Goal: Complete application form

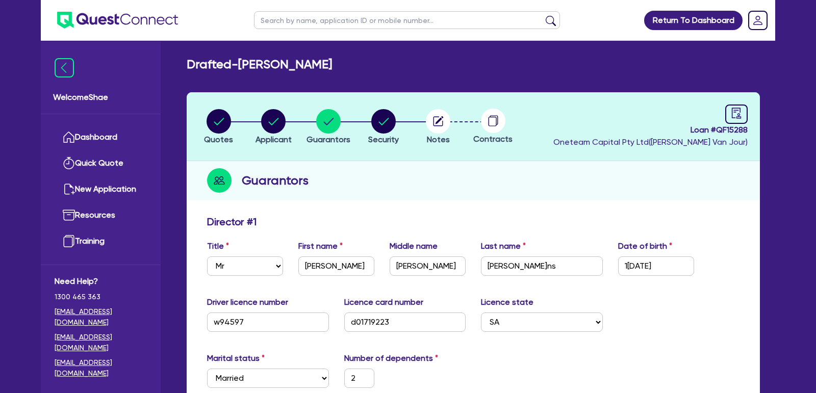
select select "MR"
select select "SA"
select select "MARRIED"
select select "PROPERTY"
select select "CASH"
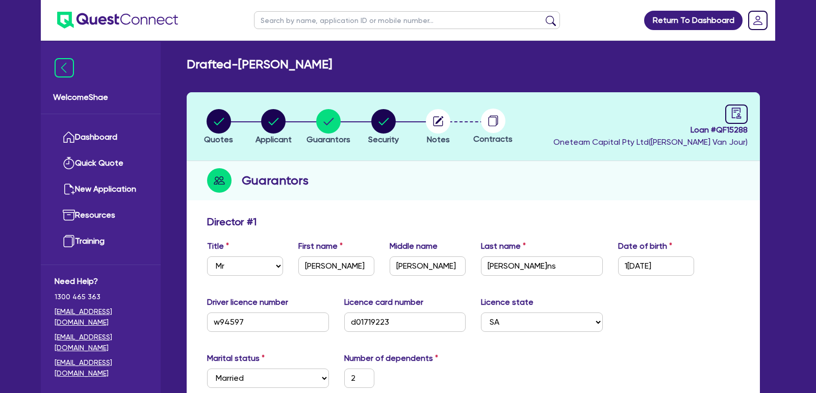
select select "MORTGAGE"
click at [736, 120] on link at bounding box center [736, 114] width 22 height 19
select select "DRAFTED_NEW"
select select "Other"
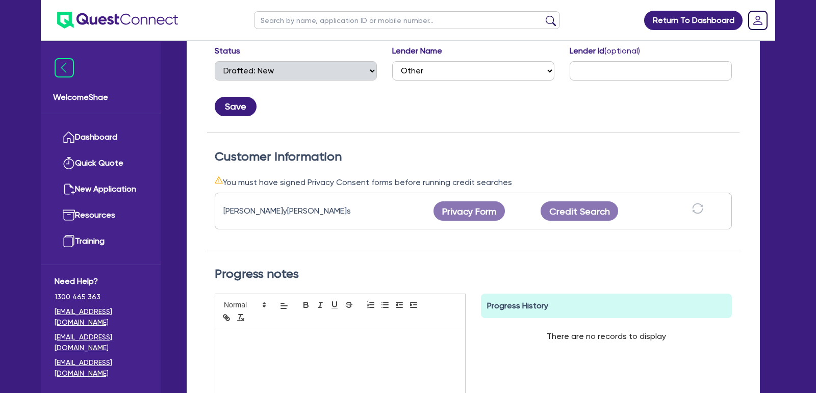
scroll to position [209, 0]
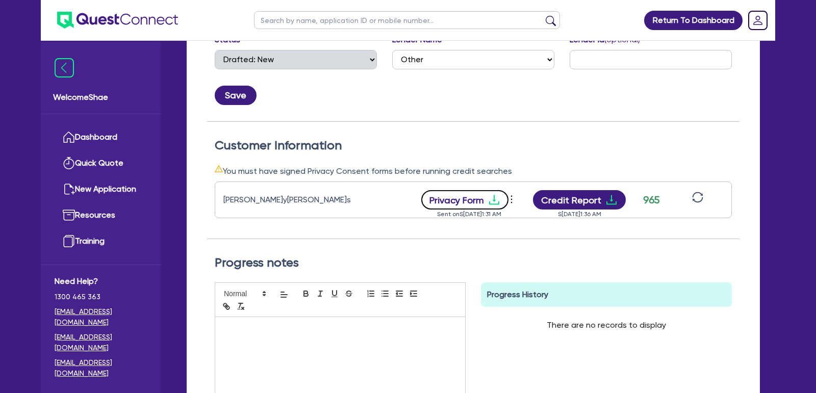
click at [467, 203] on button "Privacy Form" at bounding box center [465, 199] width 88 height 19
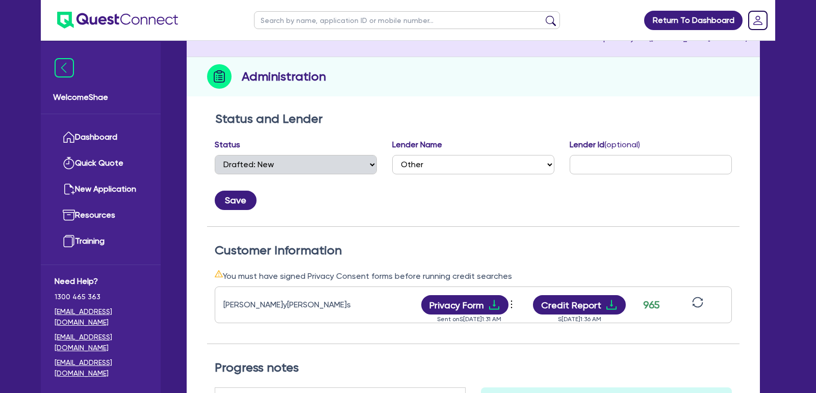
scroll to position [0, 0]
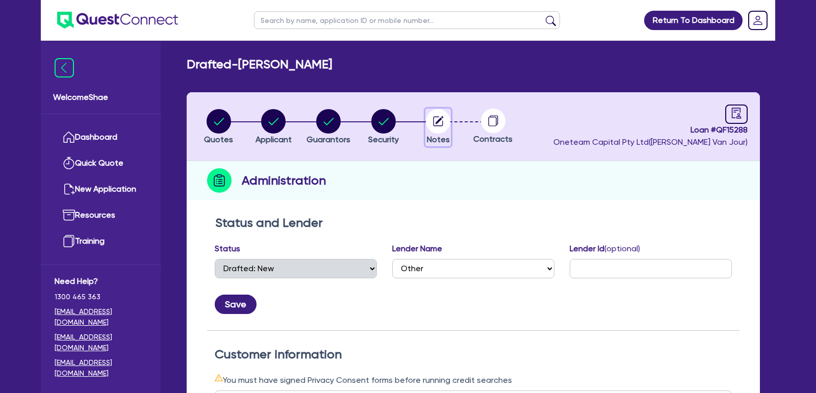
click at [437, 122] on icon "button" at bounding box center [439, 120] width 8 height 8
select select "Other"
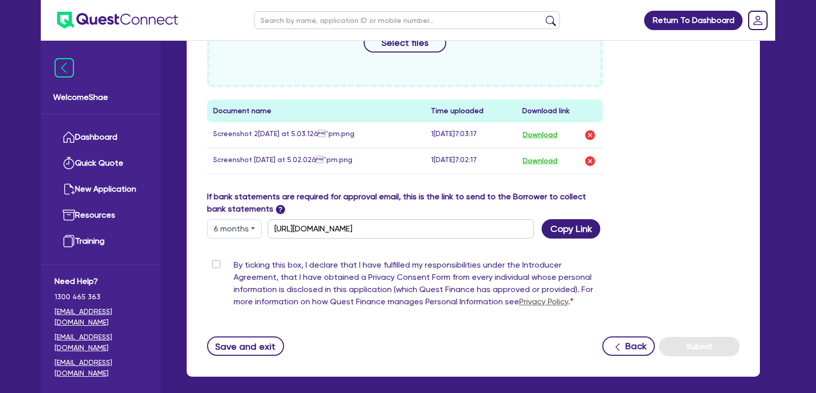
scroll to position [533, 0]
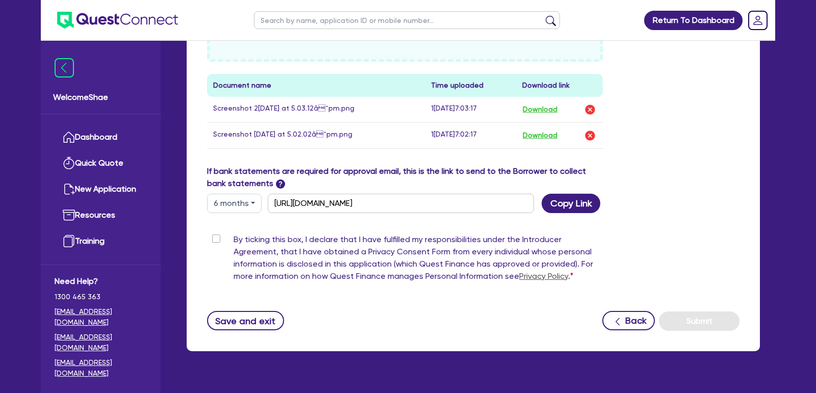
click at [234, 234] on label "By ticking this box, I declare that I have fulfilled my responsibilities under …" at bounding box center [418, 260] width 369 height 53
click at [215, 234] on input "By ticking this box, I declare that I have fulfilled my responsibilities under …" at bounding box center [211, 239] width 8 height 10
checkbox input "true"
click at [686, 313] on button "Submit" at bounding box center [699, 321] width 81 height 19
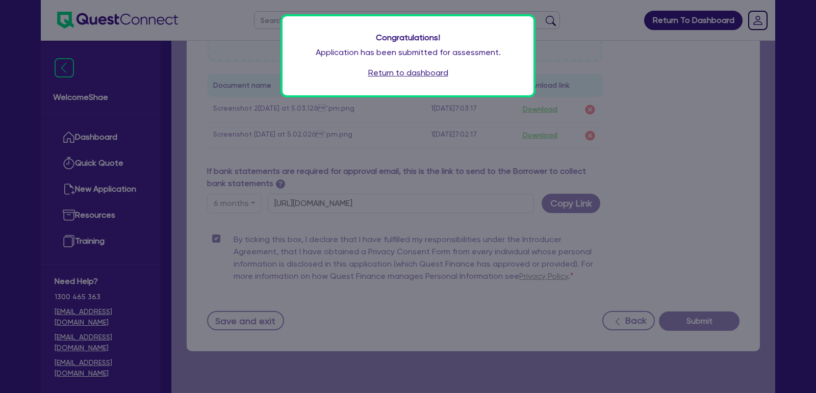
click at [432, 75] on link "Return to dashboard" at bounding box center [408, 73] width 80 height 12
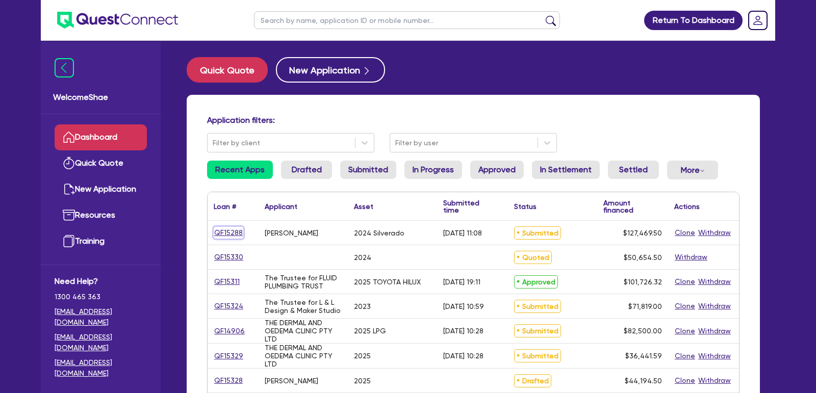
click at [220, 230] on link "QF15288" at bounding box center [229, 233] width 30 height 12
select select "CARS_AND_LIGHT_TRUCKS"
select select "PASSENGER_VEHICLES"
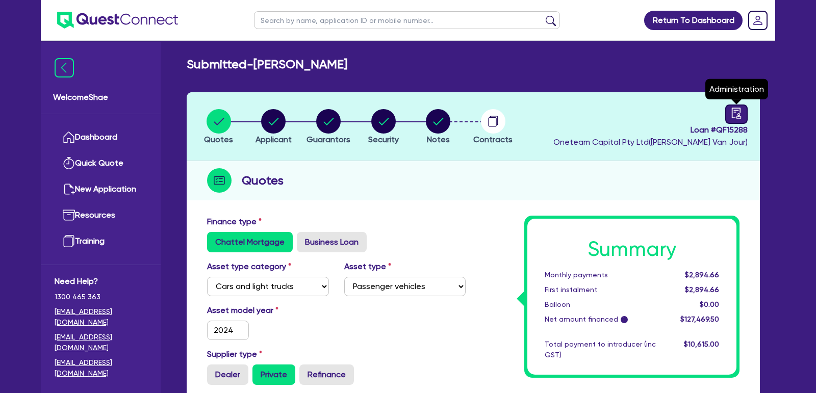
click at [744, 111] on link at bounding box center [736, 114] width 22 height 19
select select "SUBMITTED_NEW"
select select "Other"
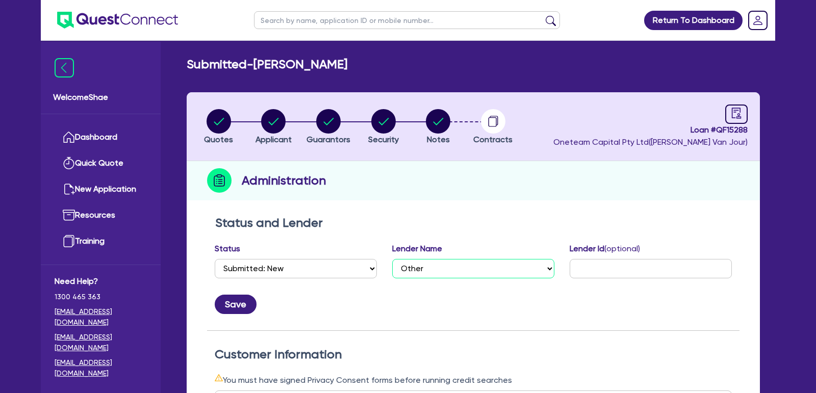
click at [465, 275] on select "Select AAMF AFS Alex Bank Angle Finance Azora Banjo BigStone BOQ Finance Brande…" at bounding box center [473, 268] width 162 height 19
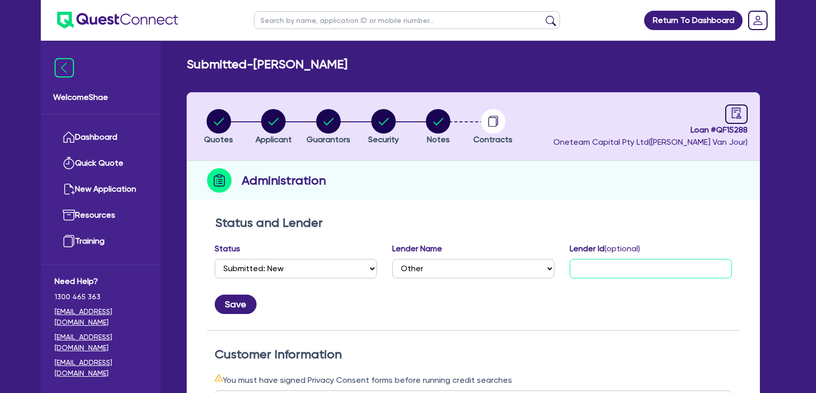
click at [607, 266] on input "text" at bounding box center [651, 268] width 162 height 19
paste input "584167"
type input "The Asset Financier - 584167"
click at [243, 308] on button "Save" at bounding box center [236, 304] width 42 height 19
click at [126, 13] on img at bounding box center [117, 20] width 121 height 17
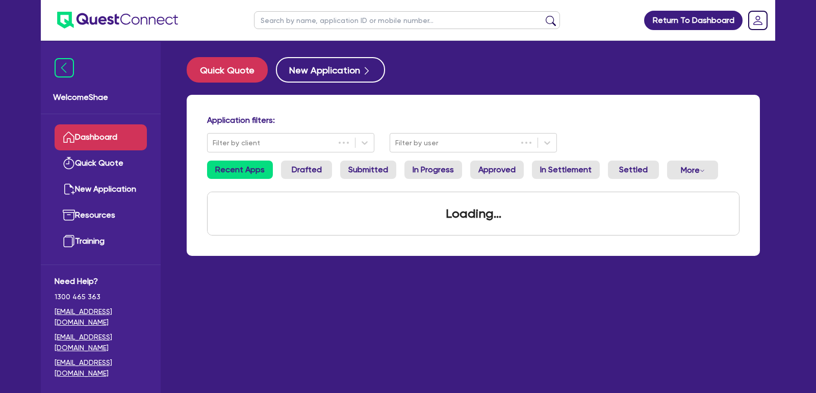
click at [313, 27] on input "text" at bounding box center [407, 20] width 306 height 18
paste input "QF14906"
type input "QF14906"
click at [543, 15] on button "submit" at bounding box center [551, 22] width 16 height 14
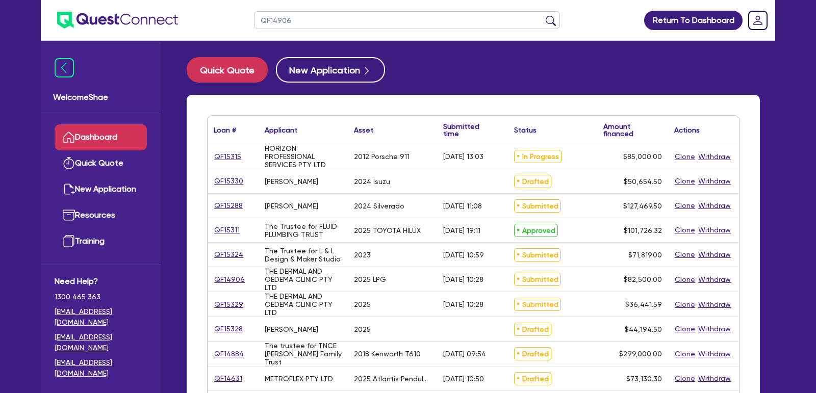
click at [543, 15] on button "submit" at bounding box center [551, 22] width 16 height 14
click at [303, 23] on input "QF14906" at bounding box center [407, 20] width 306 height 18
click at [543, 15] on button "submit" at bounding box center [551, 22] width 16 height 14
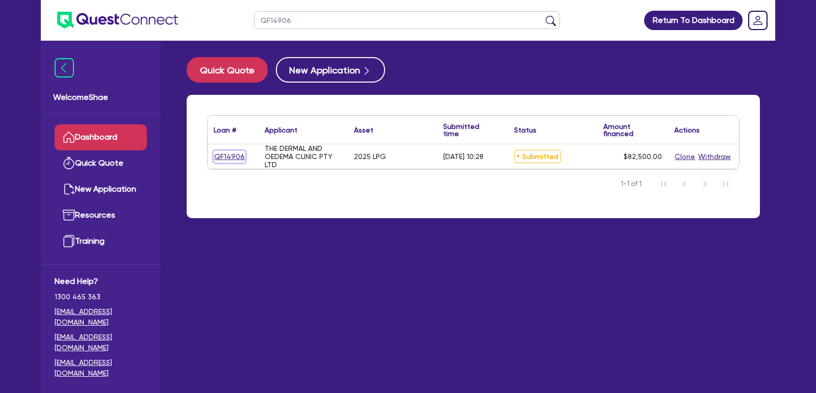
click at [220, 155] on link "QF14906" at bounding box center [230, 157] width 32 height 12
select select "TERTIARY_ASSETS"
select select "BEAUTY_EQUIPMENT"
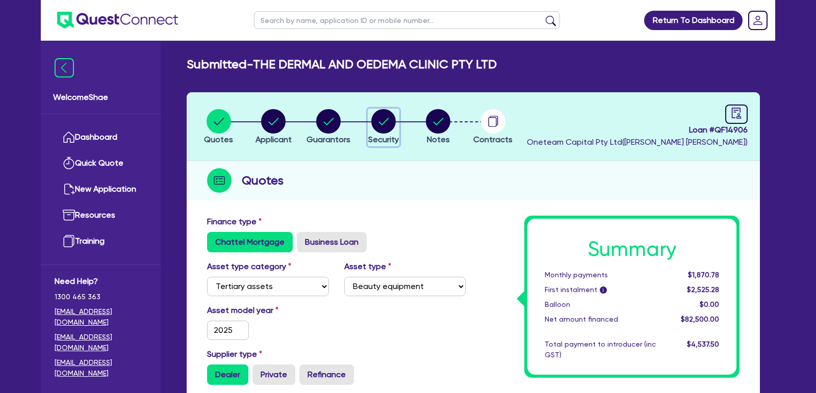
click at [383, 121] on circle "button" at bounding box center [383, 121] width 24 height 24
select select "TERTIARY_ASSETS"
select select "BEAUTY_EQUIPMENT"
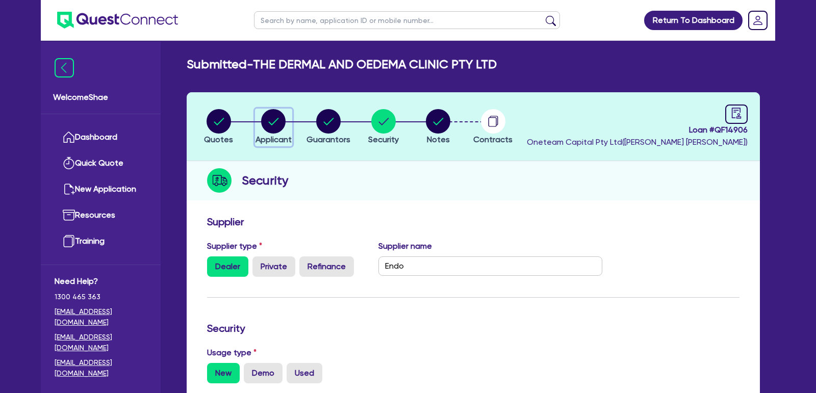
click at [273, 124] on circle "button" at bounding box center [273, 121] width 24 height 24
select select "COMPANY"
select select "HEALTH_BEAUTY"
select select "HAIR_BEAUTY_SALONS"
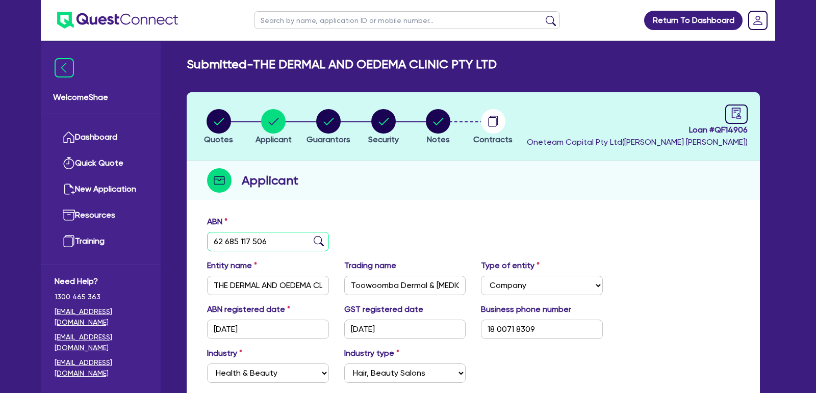
click at [250, 242] on input "62 685 117 506" at bounding box center [268, 241] width 122 height 19
click at [440, 127] on circle "button" at bounding box center [438, 121] width 24 height 24
select select "Other"
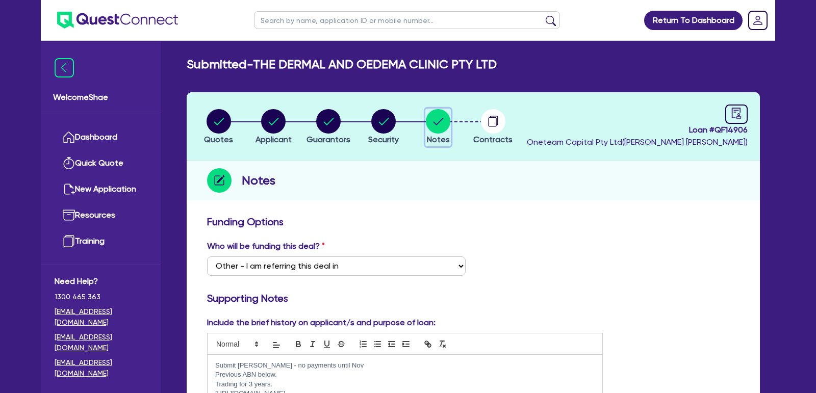
click at [440, 127] on circle "button" at bounding box center [438, 121] width 24 height 24
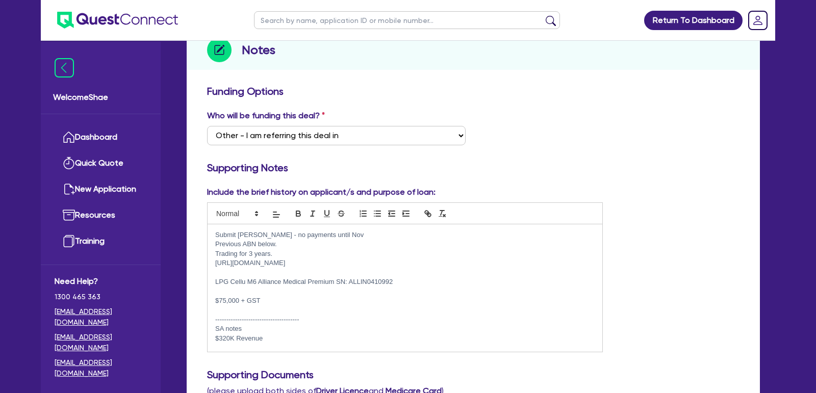
scroll to position [145, 0]
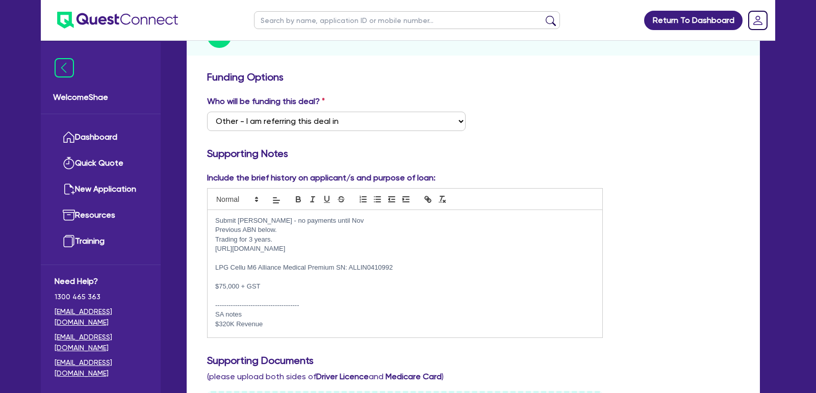
click at [324, 230] on p "Previous ABN below." at bounding box center [404, 229] width 379 height 9
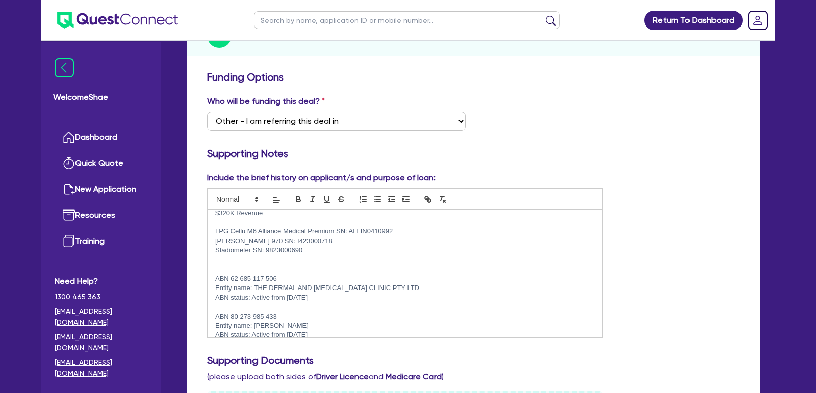
scroll to position [120, 0]
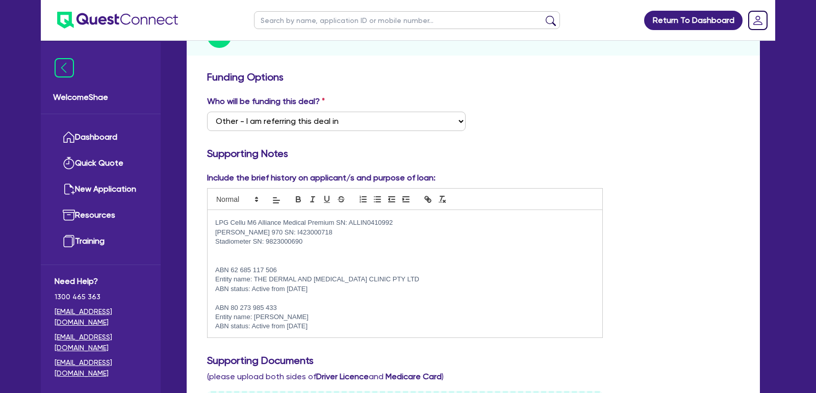
click at [356, 299] on p at bounding box center [404, 298] width 379 height 9
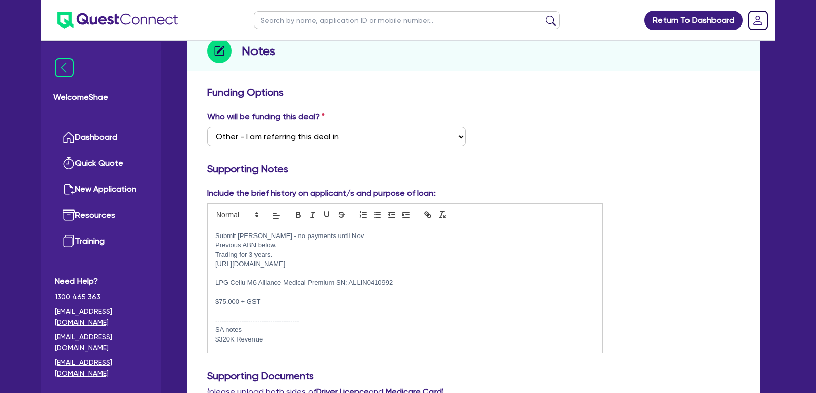
scroll to position [128, 0]
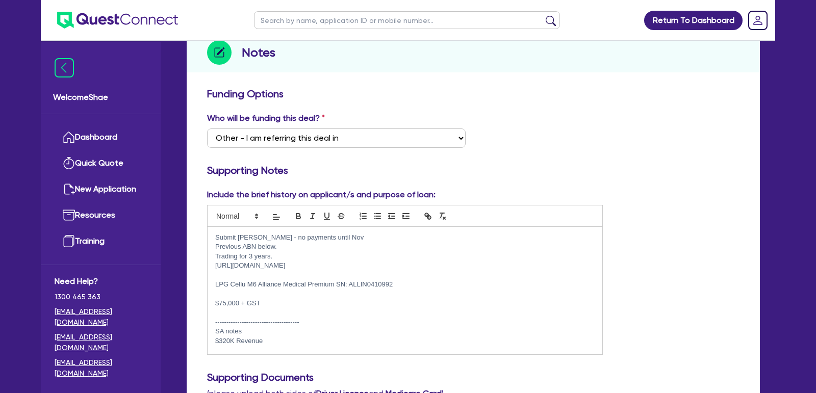
drag, startPoint x: 283, startPoint y: 267, endPoint x: 214, endPoint y: 265, distance: 68.9
click at [214, 265] on div "Submit grenke - no payments until Nov Previous ABN below. Trading for 3 years. …" at bounding box center [405, 290] width 395 height 127
copy p "https://tdoc.com.au/"
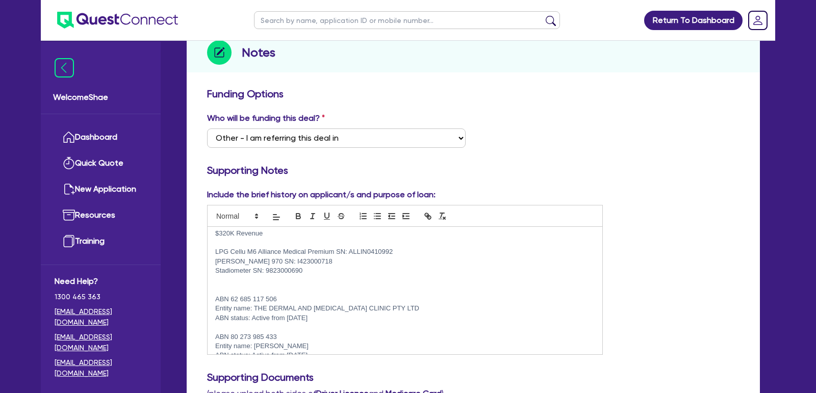
scroll to position [120, 0]
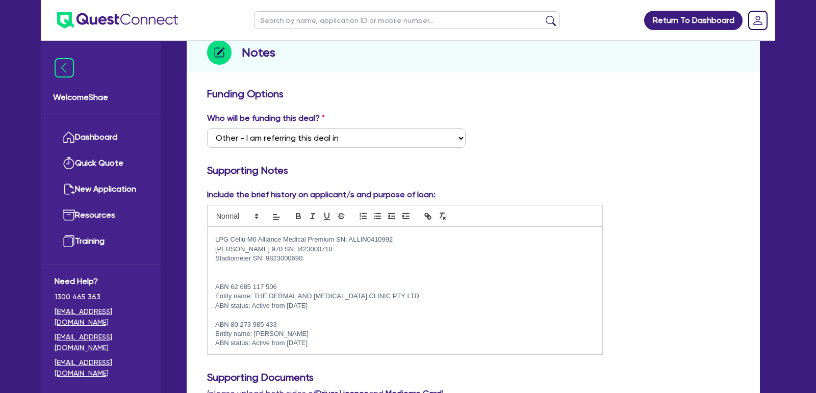
drag, startPoint x: 218, startPoint y: 322, endPoint x: 333, endPoint y: 344, distance: 117.3
click at [333, 344] on div "Submit grenke - no payments until Nov Previous ABN below. Trading for 3 years. …" at bounding box center [405, 290] width 395 height 127
copy div "BN 80 273 985 433 Entity name: TOPALOV, GENEVIEVE ANNE ABN status: Active from …"
click at [303, 334] on p "Entity name: TOPALOV, GENEVIEVE ANNE" at bounding box center [404, 333] width 379 height 9
drag, startPoint x: 332, startPoint y: 341, endPoint x: 215, endPoint y: 323, distance: 118.0
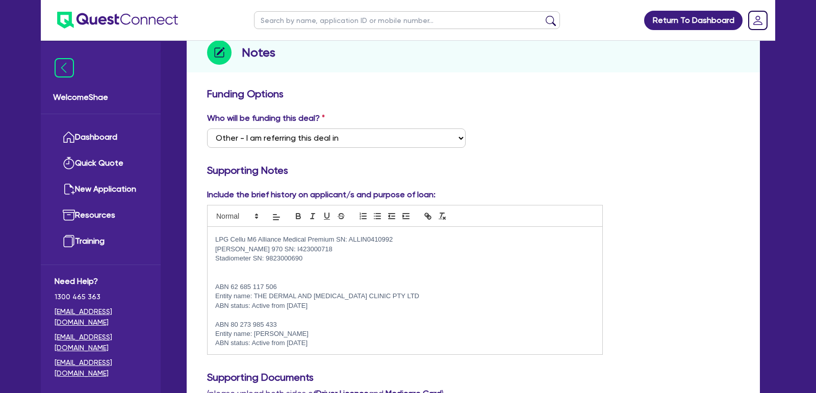
click at [215, 323] on div "Submit grenke - no payments until Nov Previous ABN below. Trading for 3 years. …" at bounding box center [405, 290] width 395 height 127
copy div "ABN 80 273 985 433 Entity name: TOPALOV, GENEVIEVE ANNE ABN status: Active from…"
drag, startPoint x: 398, startPoint y: 240, endPoint x: 214, endPoint y: 237, distance: 183.6
click at [214, 237] on div "Submit grenke - no payments until Nov Previous ABN below. Trading for 3 years. …" at bounding box center [405, 290] width 395 height 127
copy p "LPG Cellu M6 Alliance Medical Premium SN: ALLIN0410992"
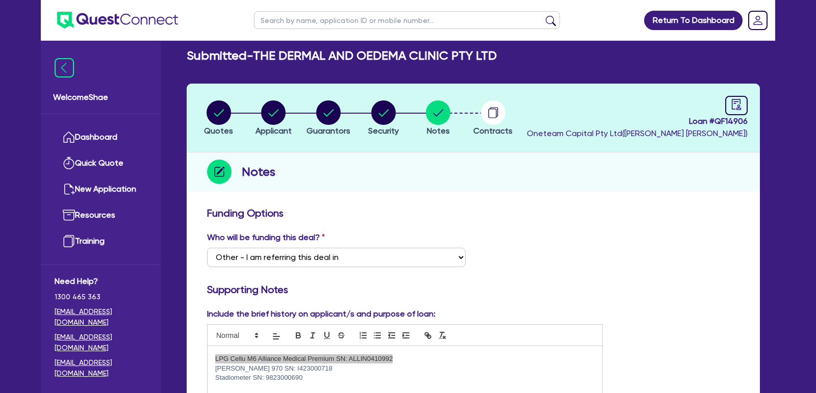
scroll to position [8, 0]
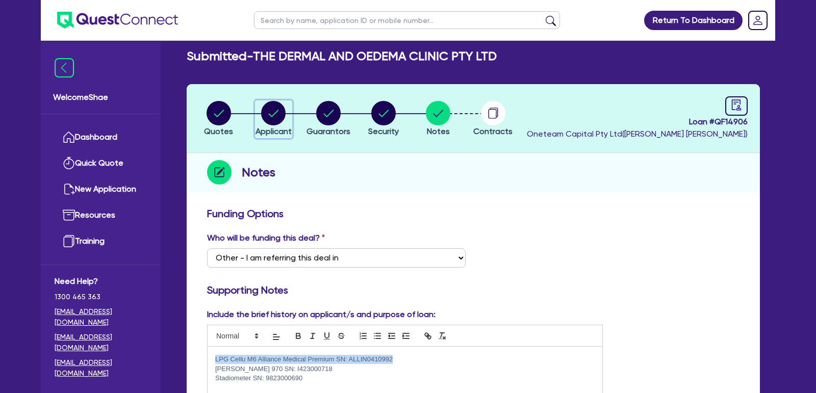
click at [271, 118] on circle "button" at bounding box center [273, 113] width 24 height 24
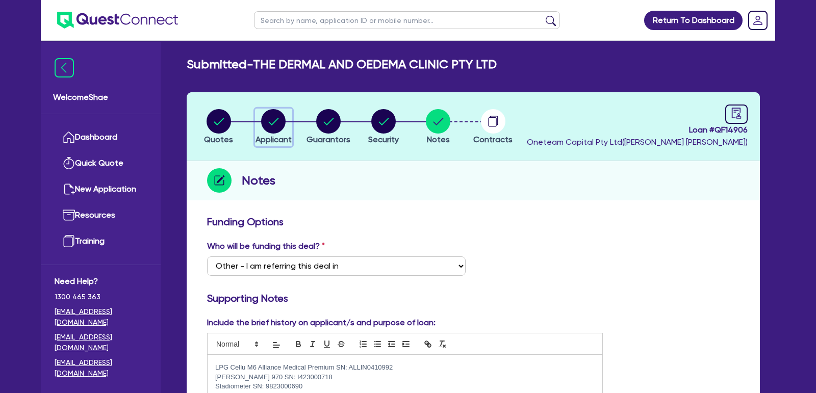
select select "COMPANY"
select select "HEALTH_BEAUTY"
select select "HAIR_BEAUTY_SALONS"
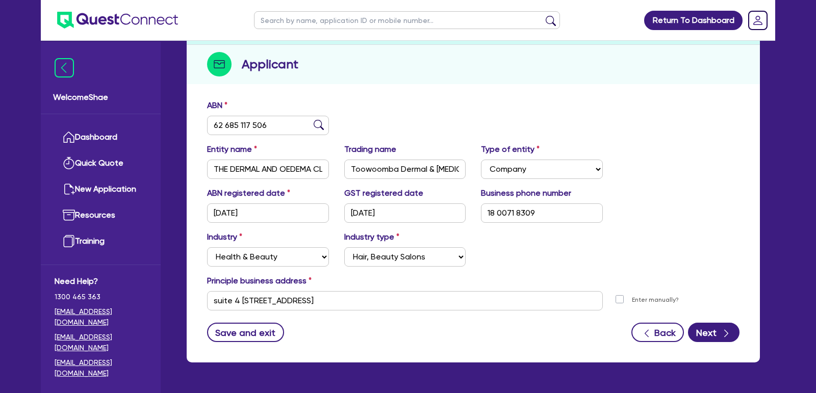
scroll to position [147, 0]
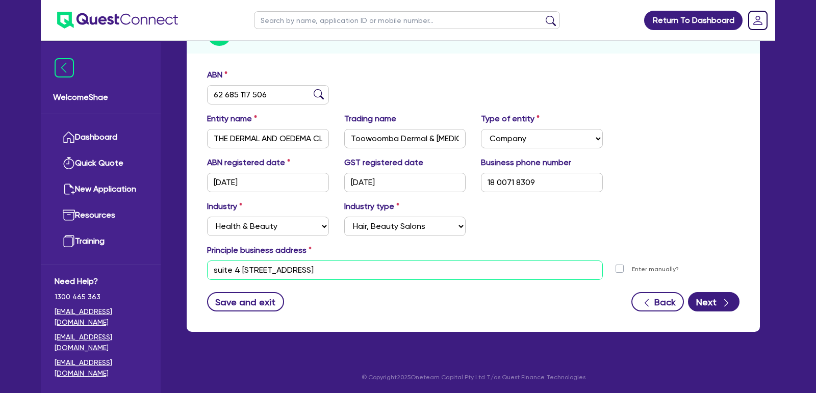
click at [265, 264] on input "suite 4 881 Ruthven St Kearneys Spring QLD 4350" at bounding box center [405, 270] width 396 height 19
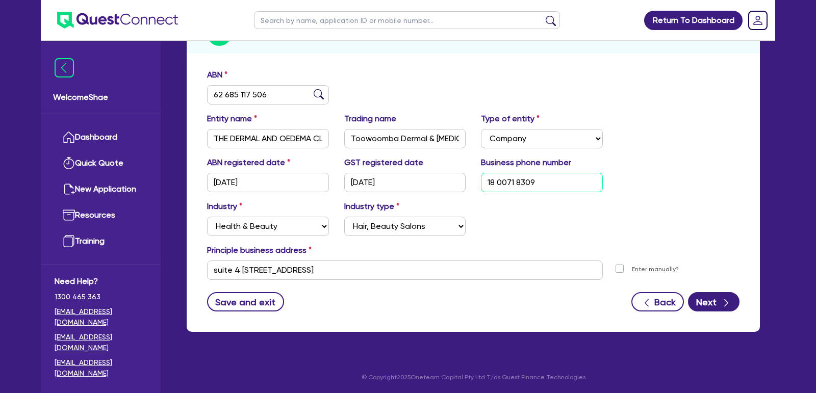
click at [512, 186] on input "18 0071 8309" at bounding box center [542, 182] width 122 height 19
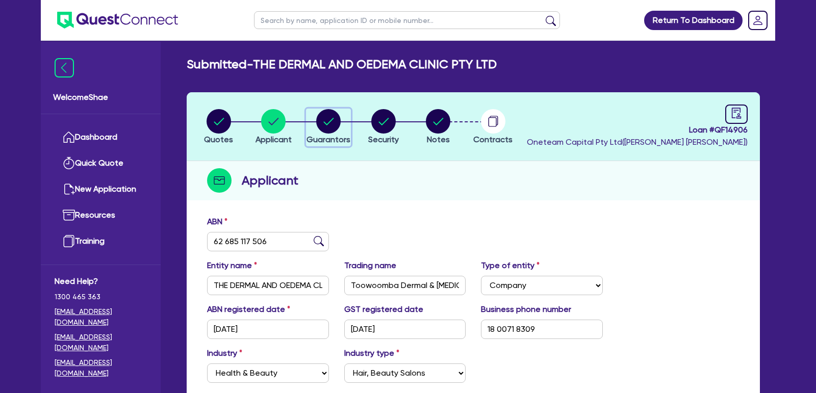
click at [333, 129] on circle "button" at bounding box center [328, 121] width 24 height 24
select select "MR"
select select "QLD"
select select "SINGLE"
select select "VEHICLE"
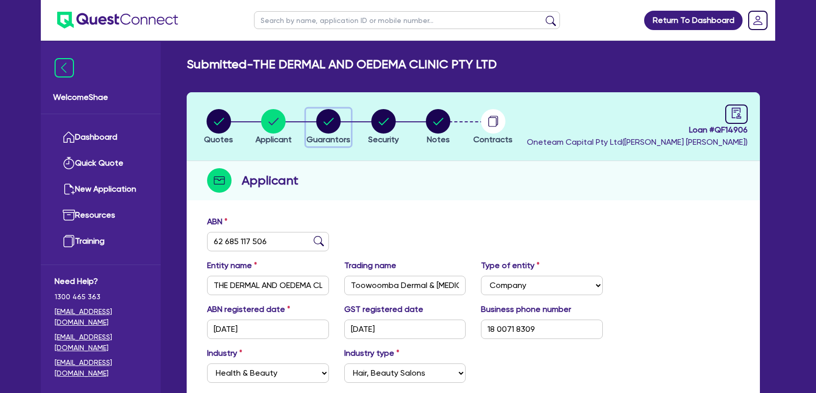
select select "CASH"
select select "EQUIPMENT"
select select "HOUSEHOLD_PERSONAL"
select select "OTHER"
select select "VEHICLE_LOAN"
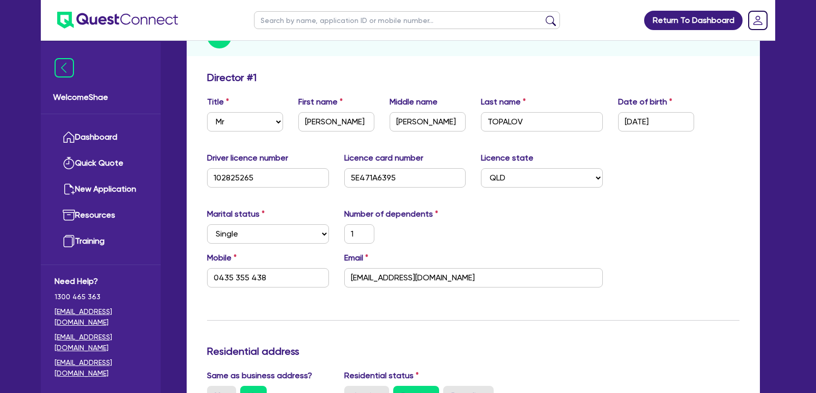
scroll to position [142, 0]
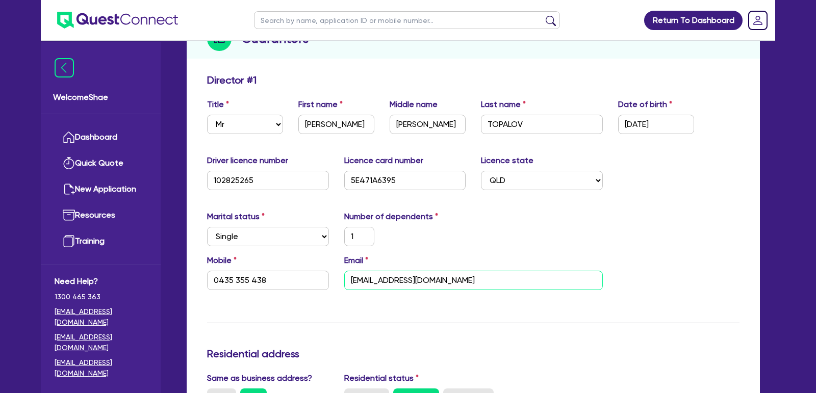
click at [378, 279] on input "admin@tdoc.com.au" at bounding box center [473, 280] width 259 height 19
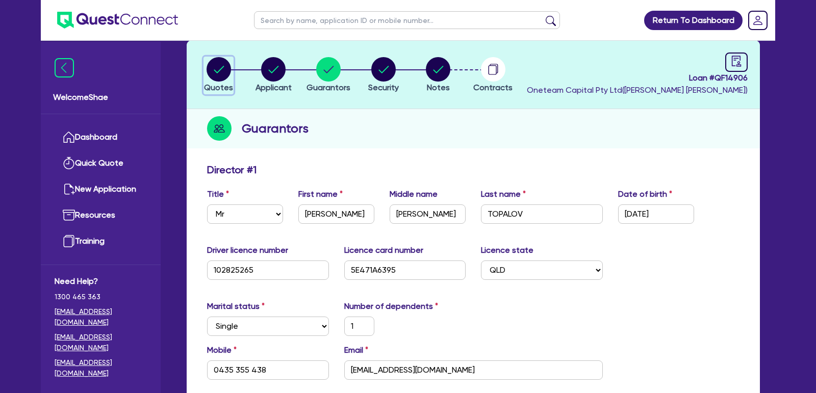
click at [226, 67] on circle "button" at bounding box center [219, 69] width 24 height 24
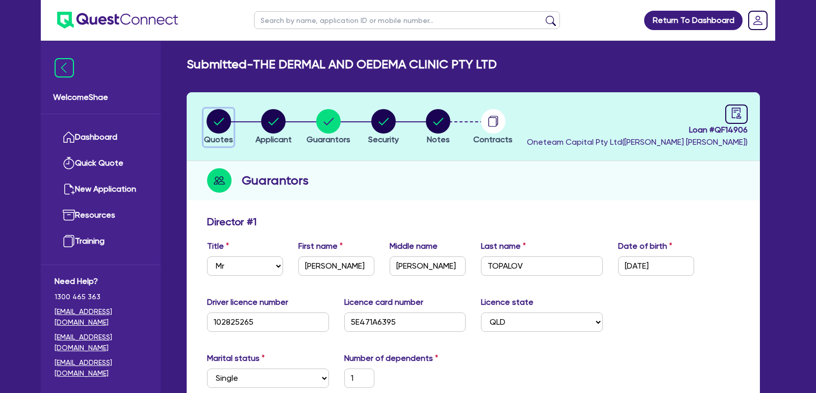
select select "TERTIARY_ASSETS"
select select "BEAUTY_EQUIPMENT"
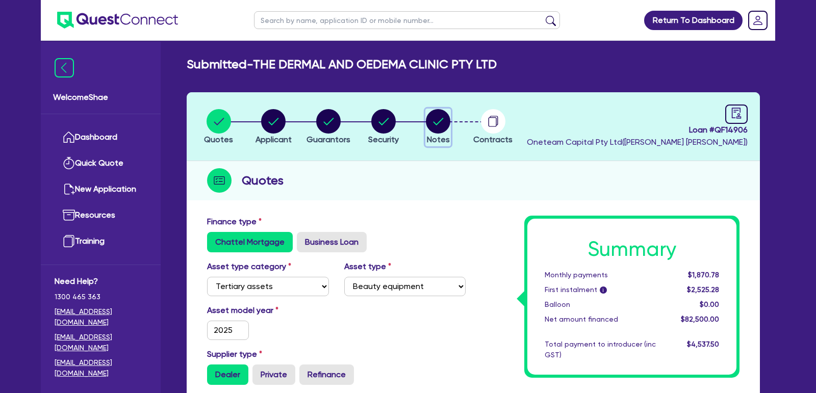
click at [437, 127] on circle "button" at bounding box center [438, 121] width 24 height 24
select select "Other"
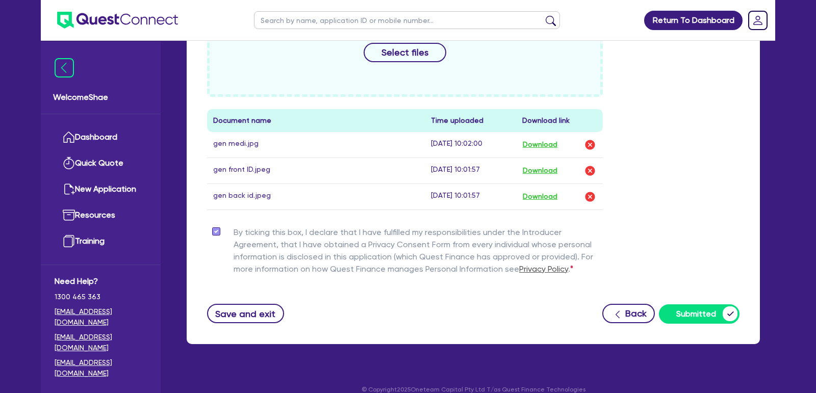
scroll to position [548, 0]
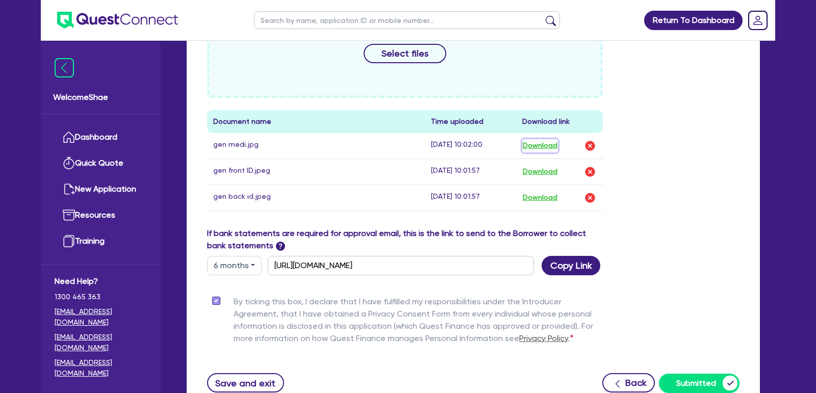
click at [548, 142] on button "Download" at bounding box center [540, 145] width 36 height 13
click at [545, 172] on button "Download" at bounding box center [540, 171] width 36 height 13
click at [545, 195] on button "Download" at bounding box center [540, 197] width 36 height 13
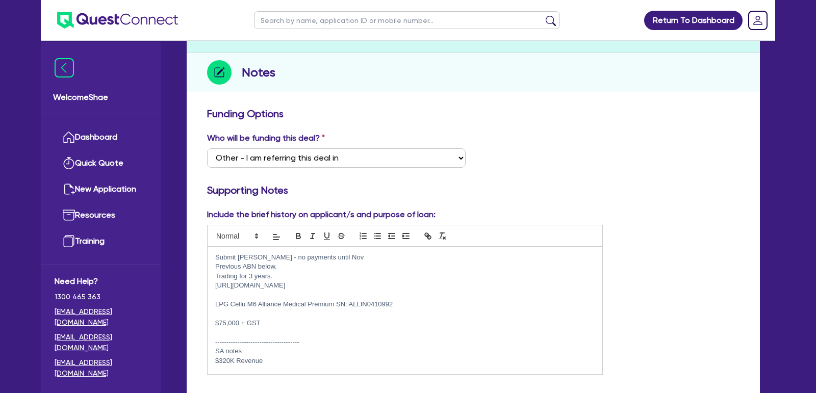
scroll to position [0, 0]
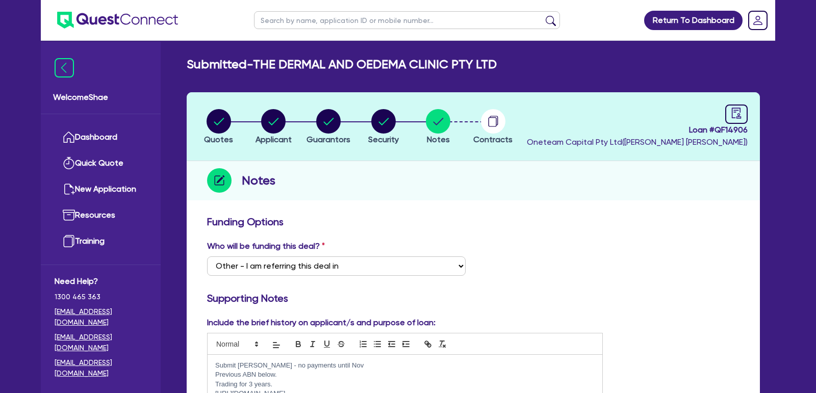
click at [726, 174] on div "Notes" at bounding box center [473, 180] width 573 height 39
click at [732, 115] on icon "audit" at bounding box center [736, 113] width 9 height 11
select select "SUBMITTED_NEW"
select select "Other"
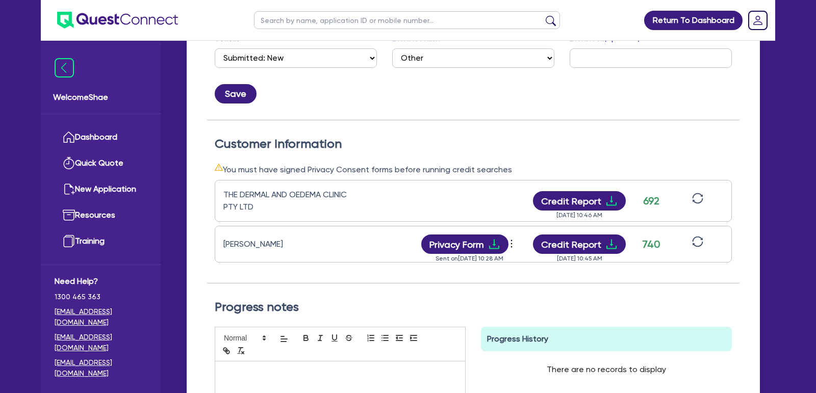
scroll to position [210, 0]
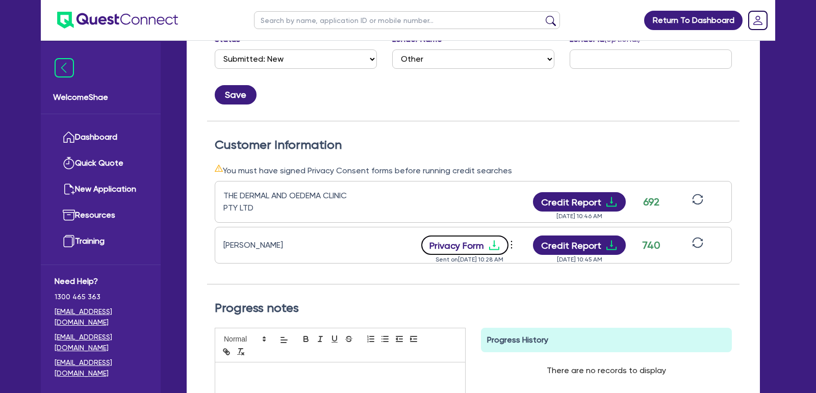
click at [456, 241] on button "Privacy Form" at bounding box center [465, 245] width 88 height 19
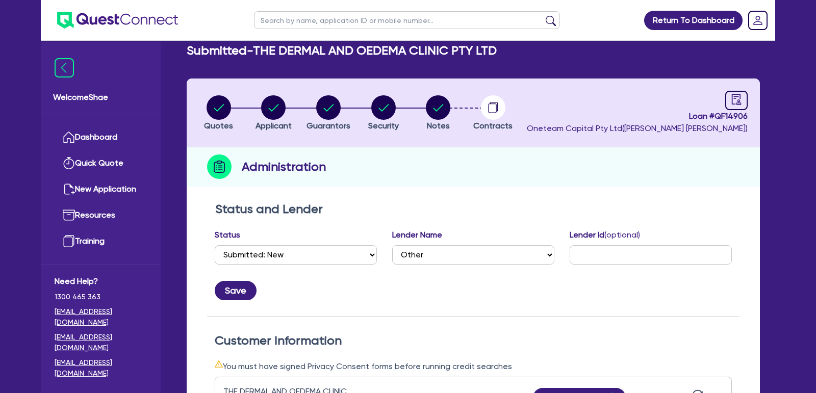
scroll to position [0, 0]
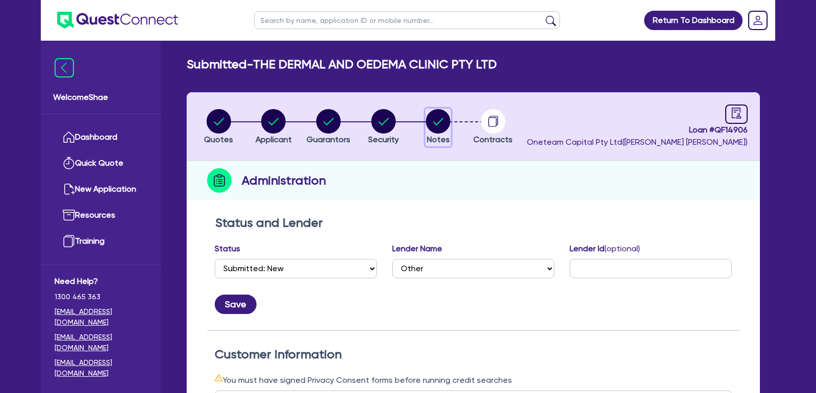
click at [443, 139] on span "Notes" at bounding box center [438, 140] width 23 height 10
select select "Other"
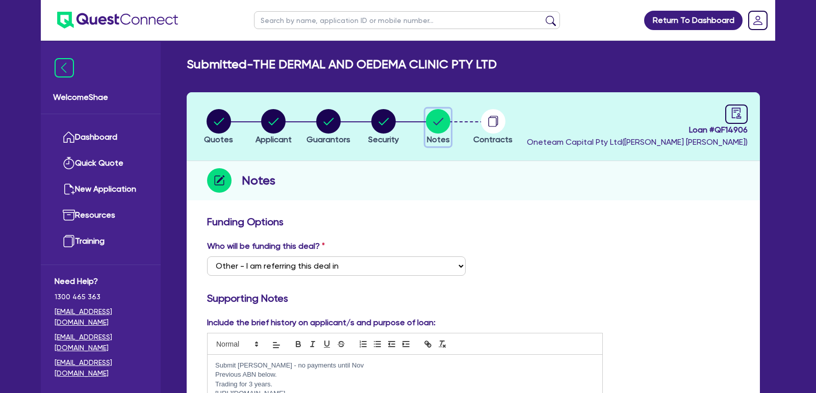
click at [443, 133] on icon "button" at bounding box center [438, 121] width 24 height 24
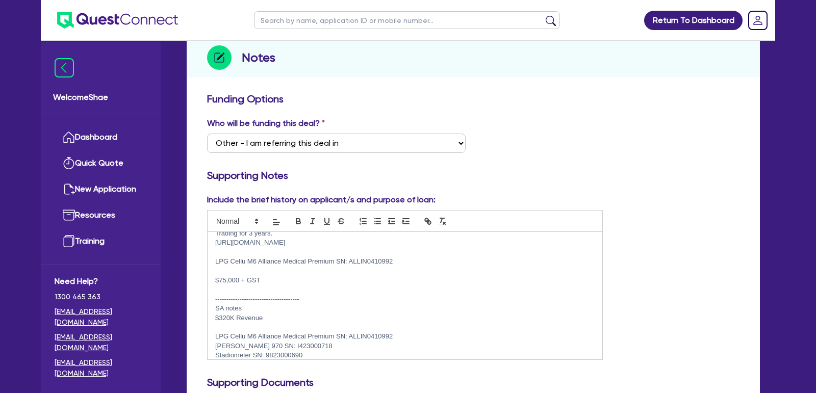
scroll to position [28, 0]
drag, startPoint x: 216, startPoint y: 260, endPoint x: 331, endPoint y: 259, distance: 115.7
click at [331, 259] on p "LPG Cellu M6 Alliance Medical Premium SN: ALLIN0410992" at bounding box center [404, 262] width 379 height 9
copy p "LPG Cellu M6 Alliance Medical Premium"
click at [377, 258] on p "LPG Cellu M6 Alliance Medical Premium SN: ALLIN0410992" at bounding box center [404, 262] width 379 height 9
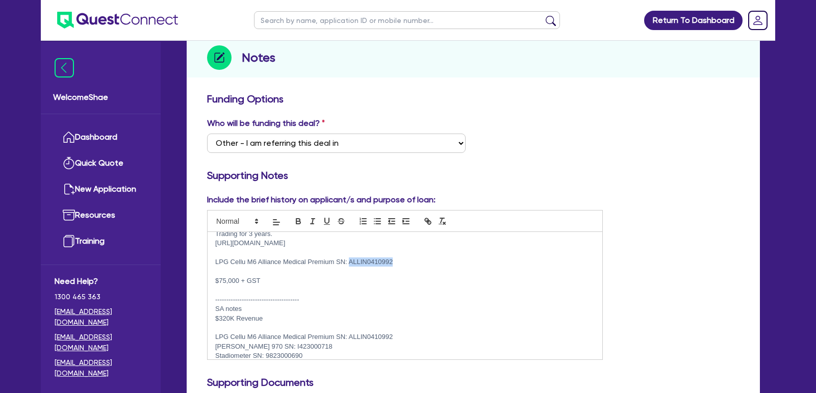
click at [377, 258] on p "LPG Cellu M6 Alliance Medical Premium SN: ALLIN0410992" at bounding box center [404, 262] width 379 height 9
copy p "ALLIN0410992"
click at [395, 264] on p "LPG Cellu M6 Alliance Medical Premium SN: ALLIN0410992" at bounding box center [404, 262] width 379 height 9
copy p "LPG Cellu M6 Alliance Medical Premium SN: ALLIN0410992"
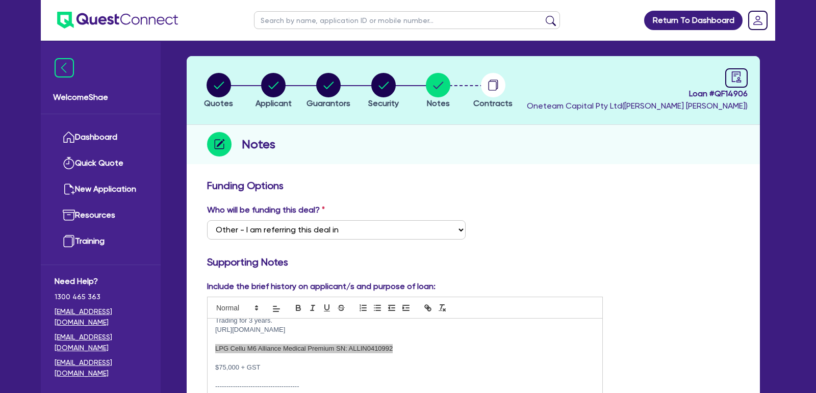
scroll to position [0, 0]
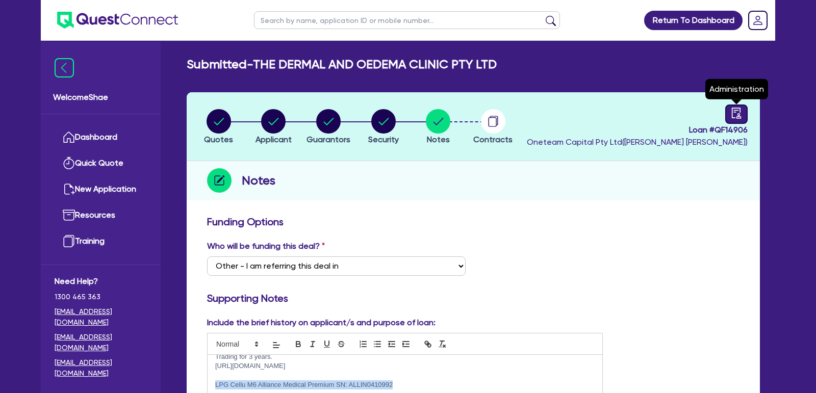
click at [739, 118] on icon "audit" at bounding box center [736, 113] width 9 height 11
select select "SUBMITTED_NEW"
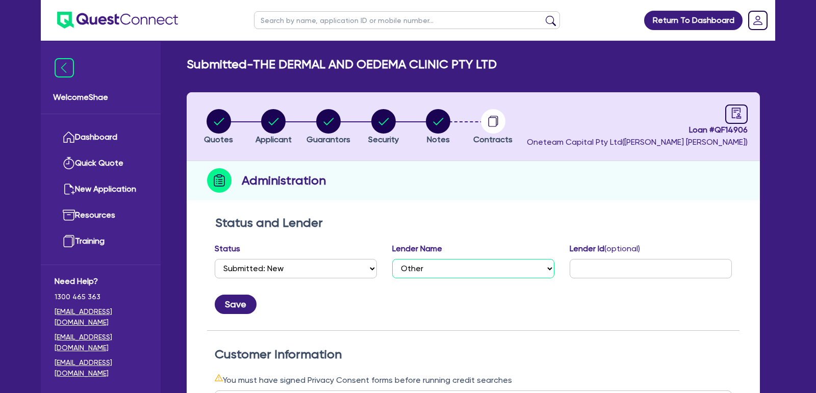
click at [448, 259] on select "Select AAMF AFS Alex Bank Angle Finance Azora Banjo BigStone BOQ Finance Brande…" at bounding box center [473, 268] width 162 height 19
select select "Grenke"
click at [392, 259] on select "Select AAMF AFS Alex Bank Angle Finance Azora Banjo BigStone BOQ Finance Brande…" at bounding box center [473, 268] width 162 height 19
click at [225, 310] on button "Save" at bounding box center [236, 304] width 42 height 19
click at [329, 16] on input "text" at bounding box center [407, 20] width 306 height 18
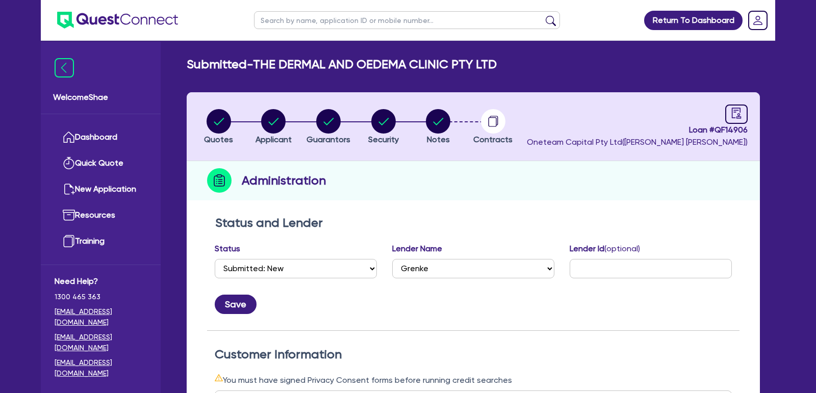
paste input "QF15329"
type input "QF15329"
click button "submit" at bounding box center [551, 22] width 16 height 14
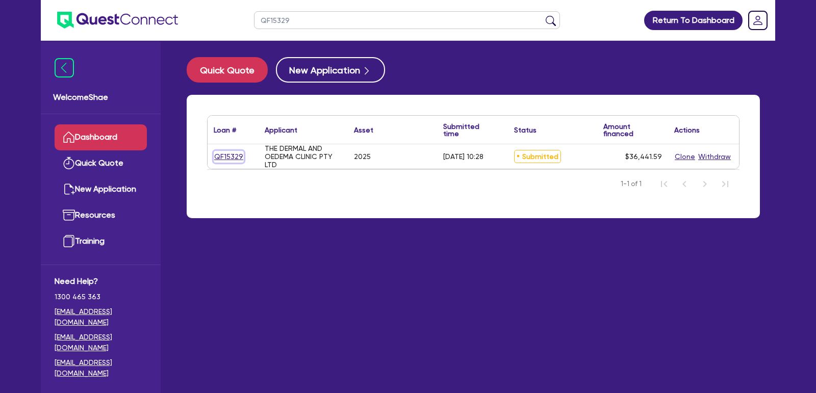
click at [229, 157] on link "QF15329" at bounding box center [229, 157] width 30 height 12
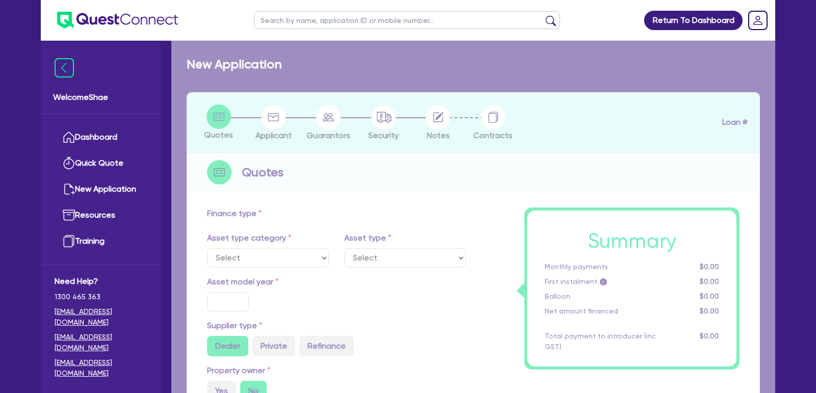
select select "TERTIARY_ASSETS"
type input "2025"
type input "45,551.99"
type input "9,110.4"
type input "5"
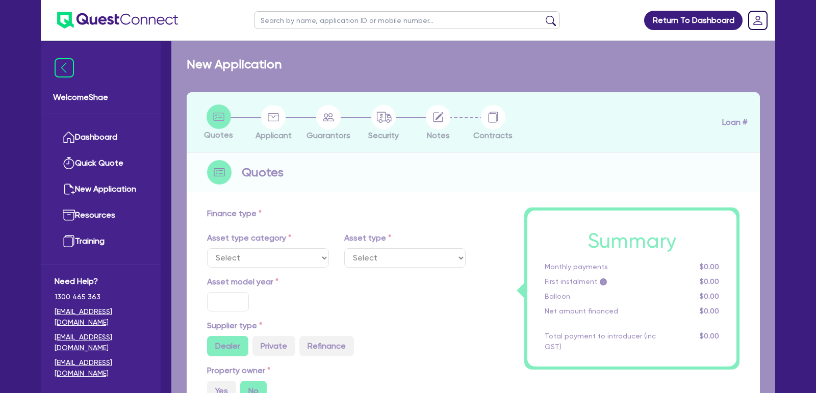
type input "1,822.08"
type input "11.59"
type input "500"
select select "BEAUTY_EQUIPMENT"
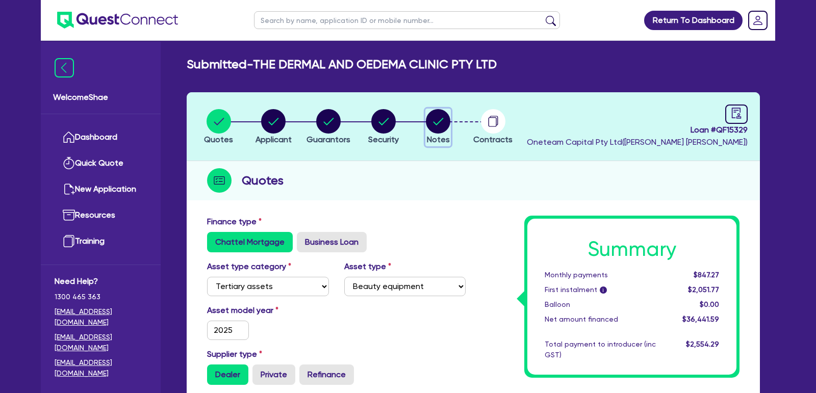
click at [439, 121] on icon "button" at bounding box center [438, 121] width 10 height 7
select select "Other"
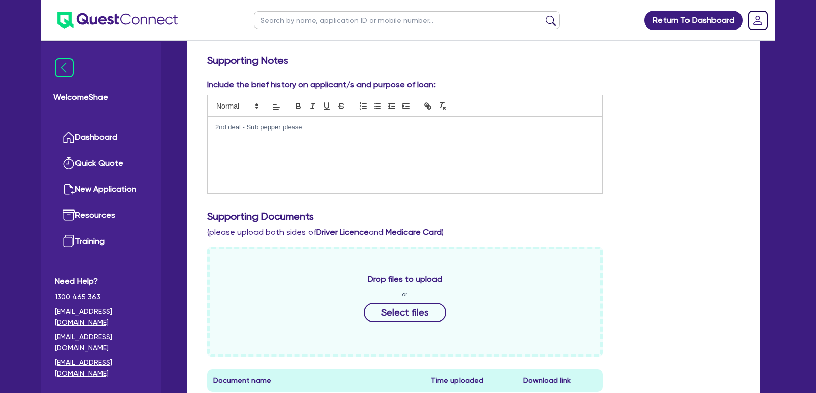
scroll to position [310, 0]
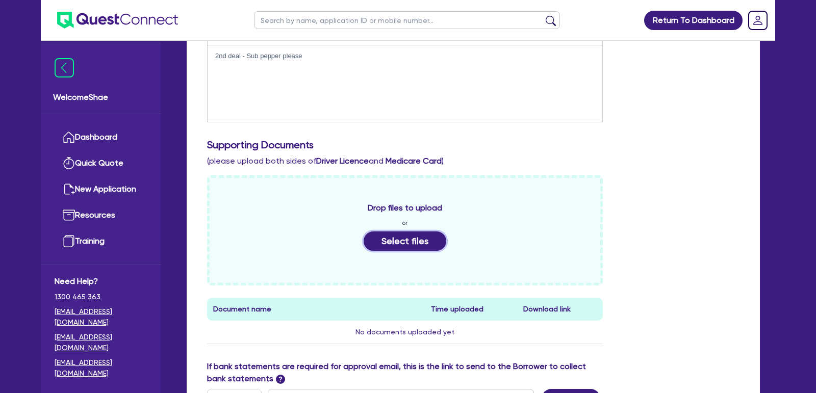
click at [388, 244] on button "Select files" at bounding box center [405, 240] width 83 height 19
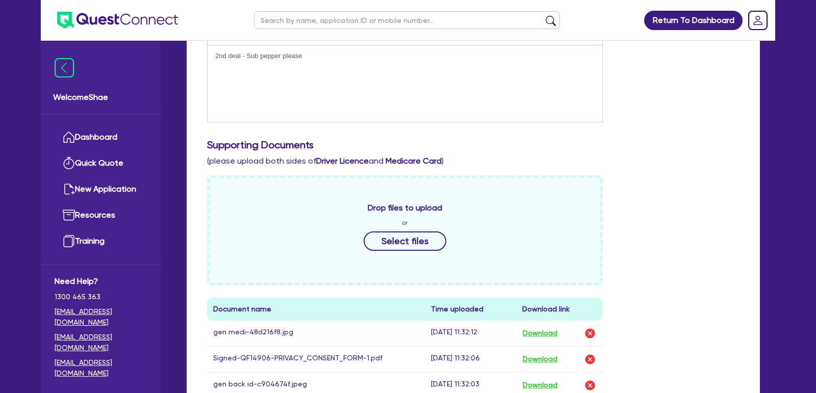
click at [327, 74] on div "2nd deal - Sub pepper please" at bounding box center [405, 83] width 395 height 76
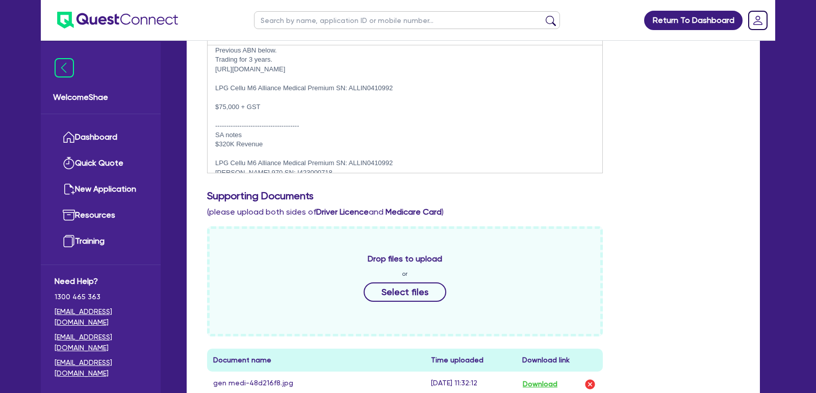
scroll to position [0, 0]
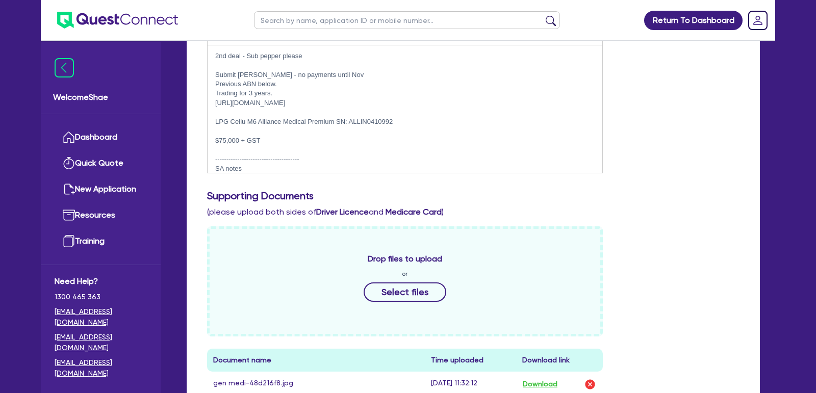
drag, startPoint x: 270, startPoint y: 137, endPoint x: 208, endPoint y: 115, distance: 66.1
click at [208, 115] on div "2nd deal - Sub pepper please Submit grenke - no payments until Nov Previous ABN…" at bounding box center [405, 108] width 395 height 127
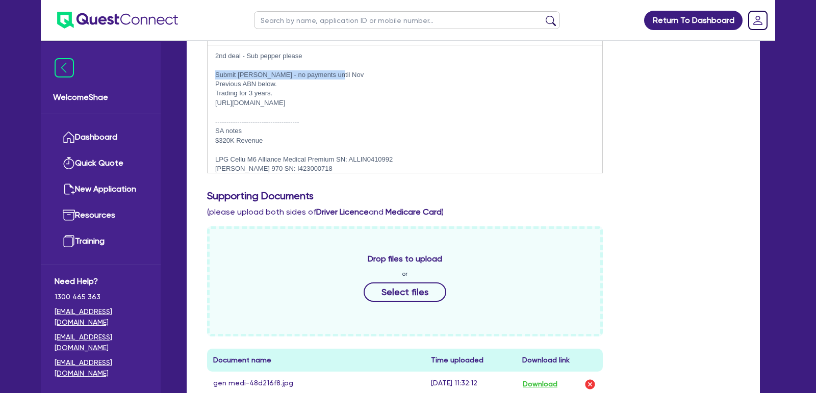
drag, startPoint x: 333, startPoint y: 69, endPoint x: 213, endPoint y: 71, distance: 120.4
click at [213, 71] on div "2nd deal - Sub pepper please Submit grenke - no payments until Nov Previous ABN…" at bounding box center [405, 108] width 395 height 127
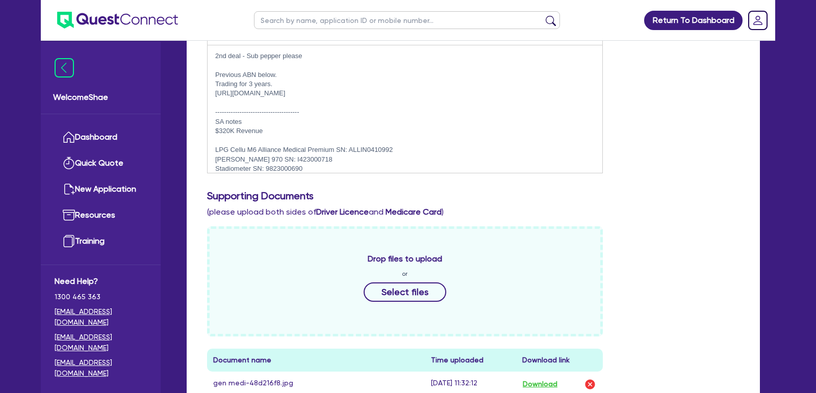
click at [314, 108] on p "--------------------------------------" at bounding box center [404, 112] width 379 height 9
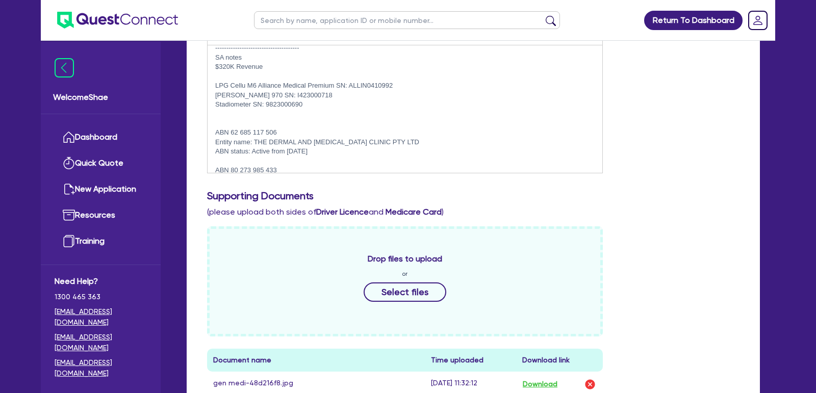
scroll to position [63, 0]
drag, startPoint x: 405, startPoint y: 88, endPoint x: 210, endPoint y: 82, distance: 195.4
click at [210, 82] on div "2nd deal - Sub pepper please Previous ABN below. Trading for 3 years. https://t…" at bounding box center [405, 108] width 395 height 127
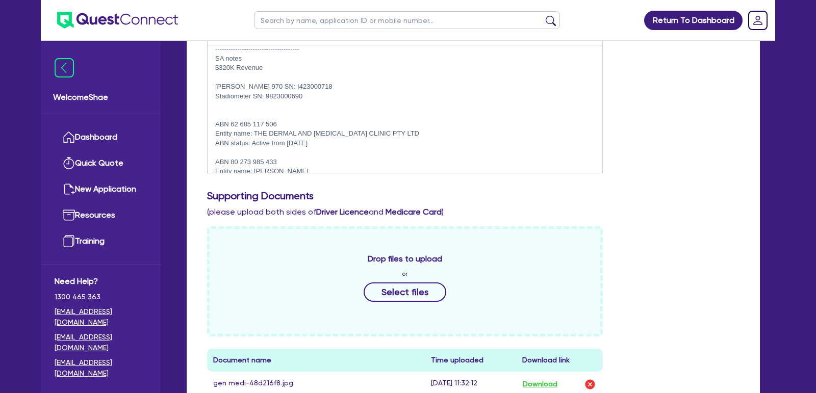
click at [738, 187] on div "Include the brief history on applicant/s and purpose of loan: 2nd deal - Sub pe…" at bounding box center [473, 249] width 548 height 485
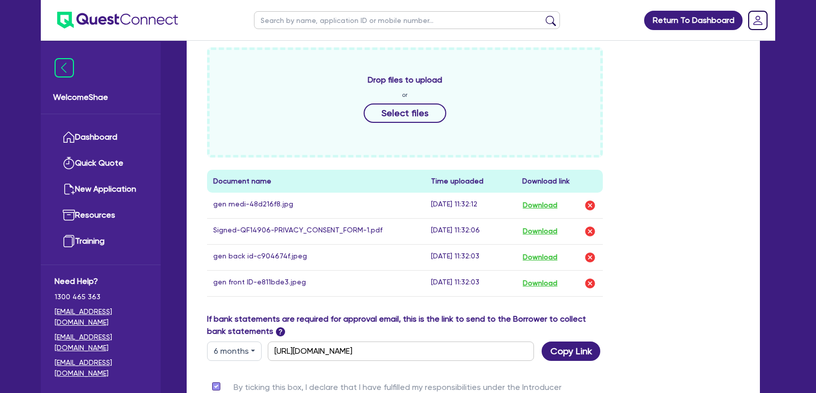
scroll to position [652, 0]
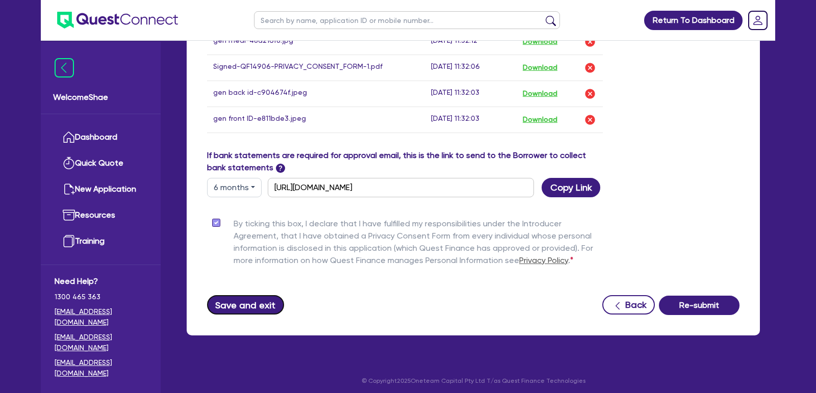
click at [241, 296] on button "Save and exit" at bounding box center [245, 304] width 77 height 19
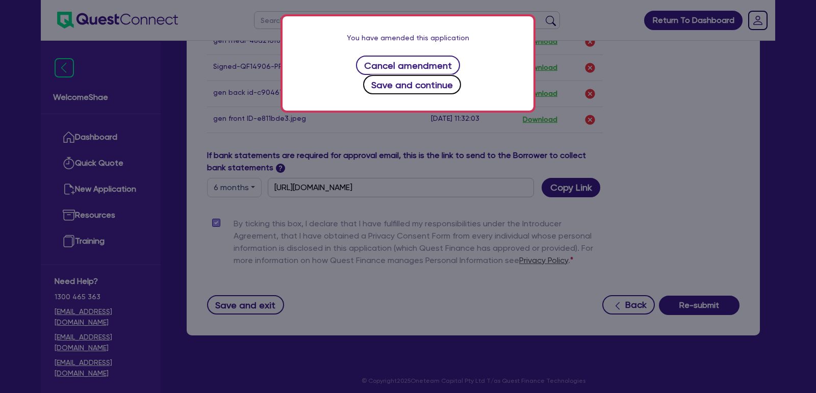
click at [461, 75] on button "Save and continue" at bounding box center [412, 84] width 98 height 19
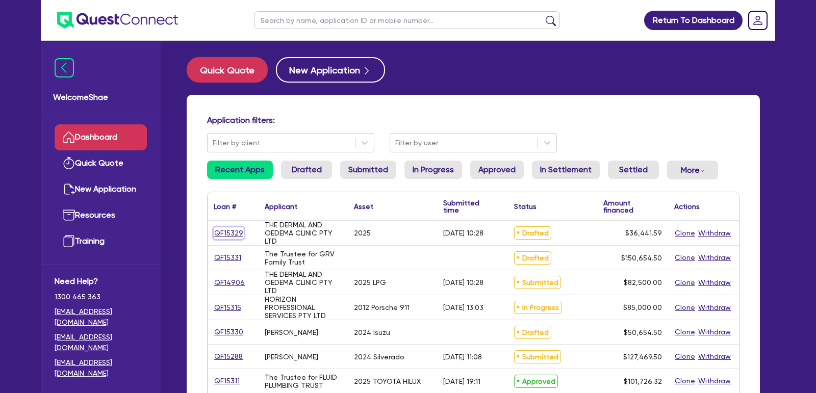
click at [223, 231] on link "QF15329" at bounding box center [229, 233] width 30 height 12
select select "TERTIARY_ASSETS"
select select "BEAUTY_EQUIPMENT"
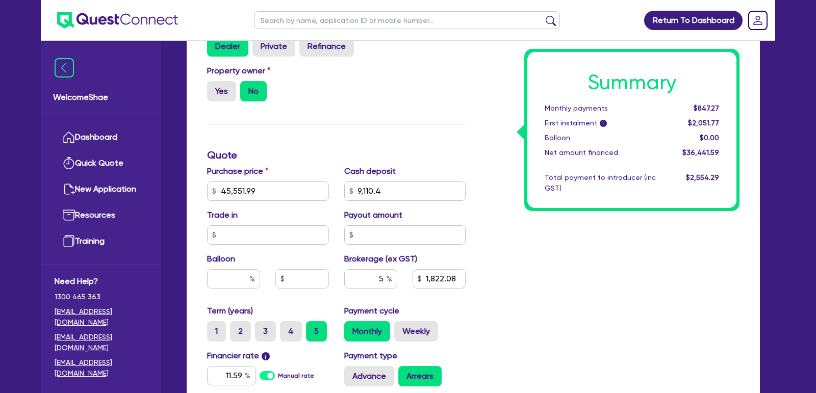
scroll to position [345, 0]
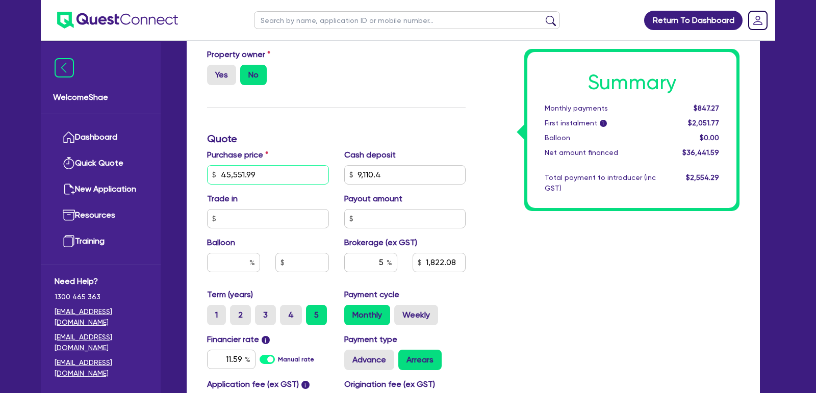
drag, startPoint x: 268, startPoint y: 174, endPoint x: 220, endPoint y: 174, distance: 47.4
click at [220, 174] on input "45,551.99" at bounding box center [268, 174] width 122 height 19
type input "45,551.99"
type input "9,110.4"
type input "1,822.08"
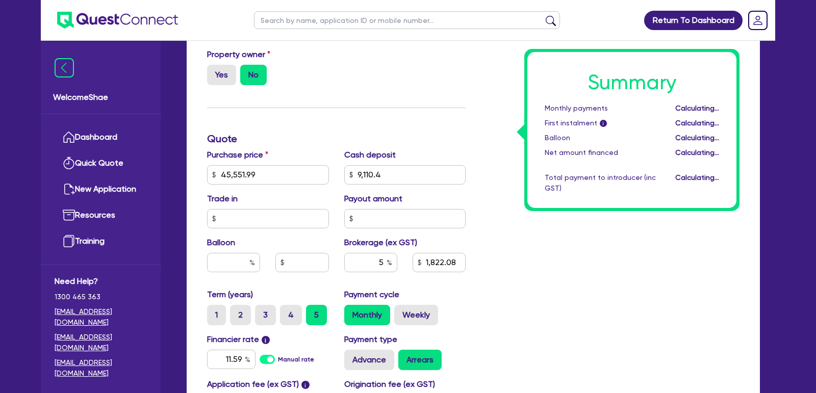
type input "45,551.99"
type input "9,110.4"
type input "1,822.08"
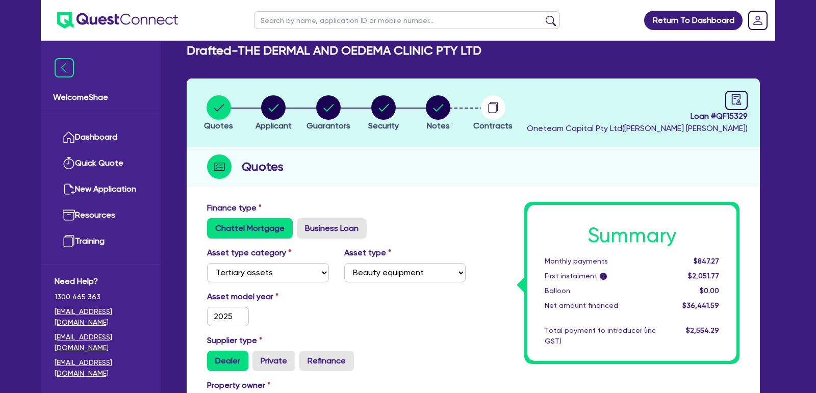
scroll to position [0, 0]
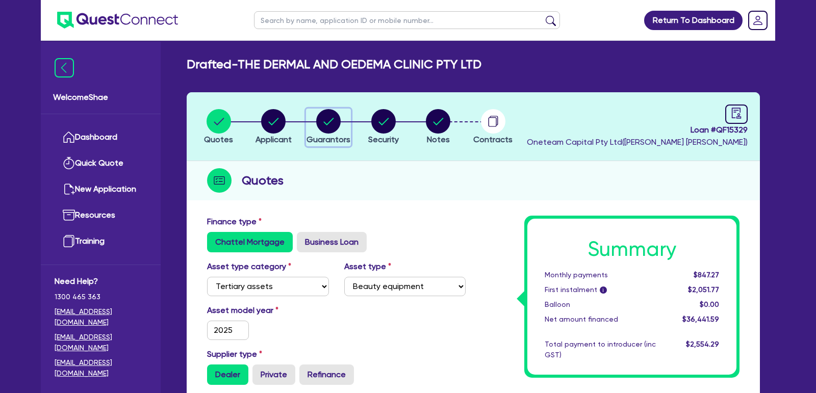
click at [319, 112] on icon "button" at bounding box center [328, 121] width 24 height 24
select select "MR"
select select "QLD"
select select "SINGLE"
select select "VEHICLE"
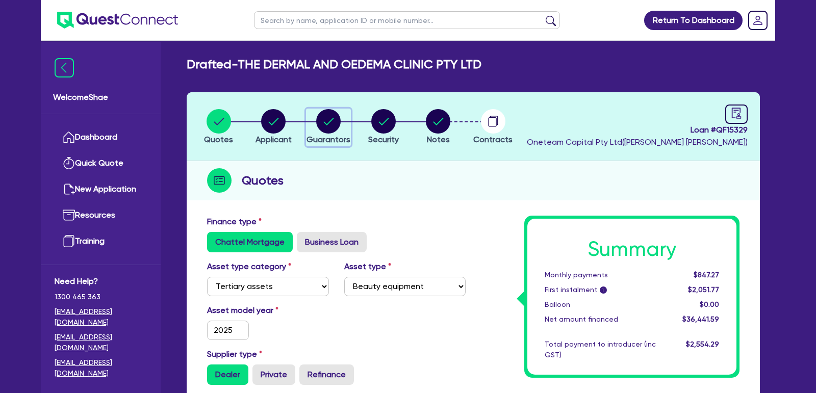
select select "CASH"
select select "EQUIPMENT"
select select "HOUSEHOLD_PERSONAL"
select select "OTHER"
select select "VEHICLE_LOAN"
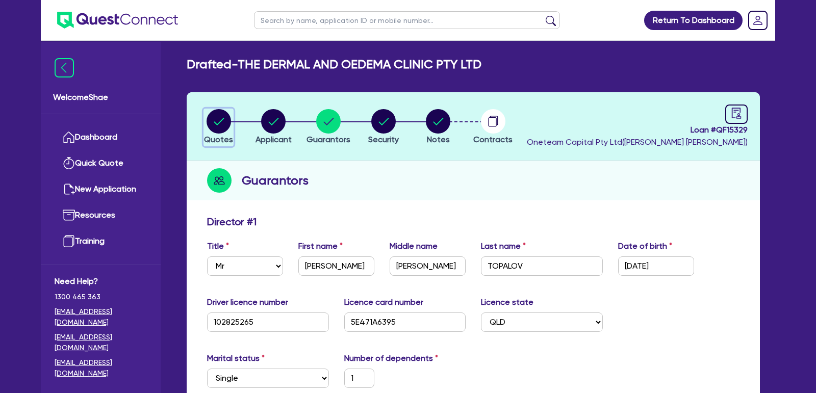
click at [221, 122] on circle "button" at bounding box center [219, 121] width 24 height 24
select select "TERTIARY_ASSETS"
select select "BEAUTY_EQUIPMENT"
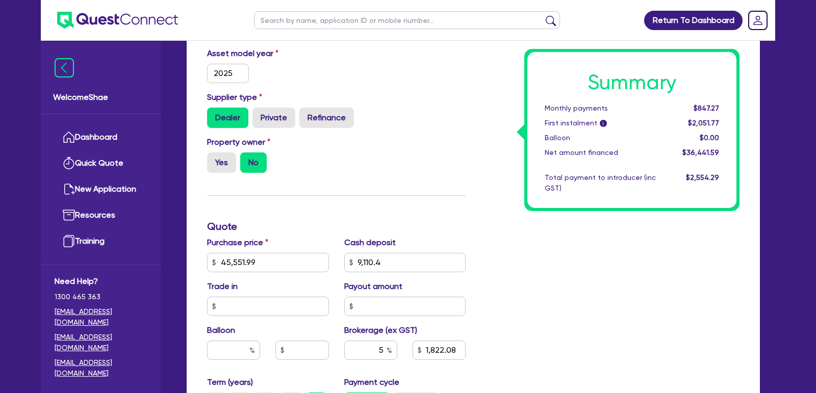
scroll to position [293, 0]
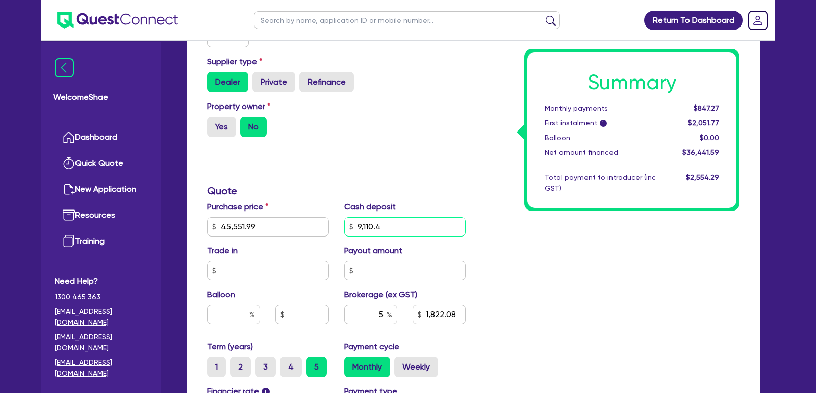
click at [361, 225] on input "9,110.4" at bounding box center [405, 226] width 122 height 19
type input "45,551.99"
type input "9,110.4"
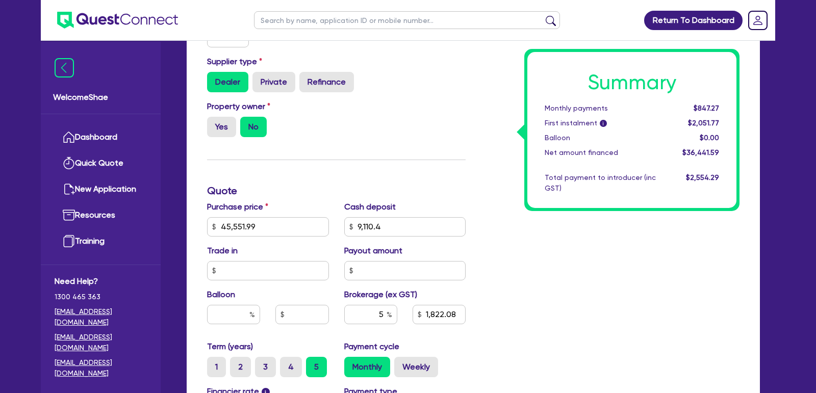
type input "1,822.08"
type input "45,551.99"
type input "9,110.4"
type input "1,822.08"
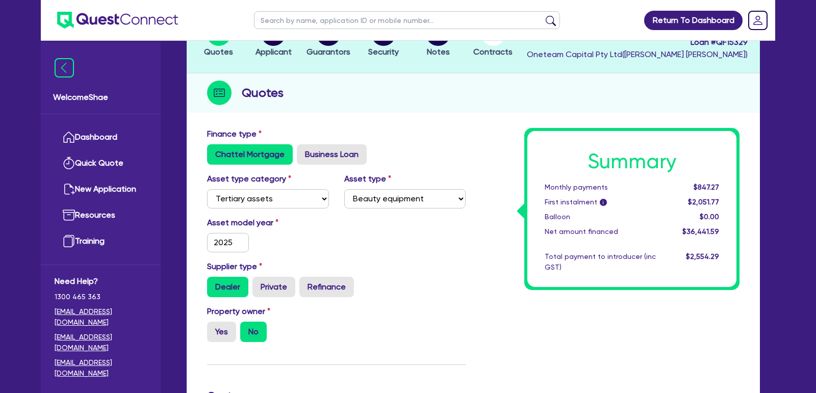
scroll to position [0, 0]
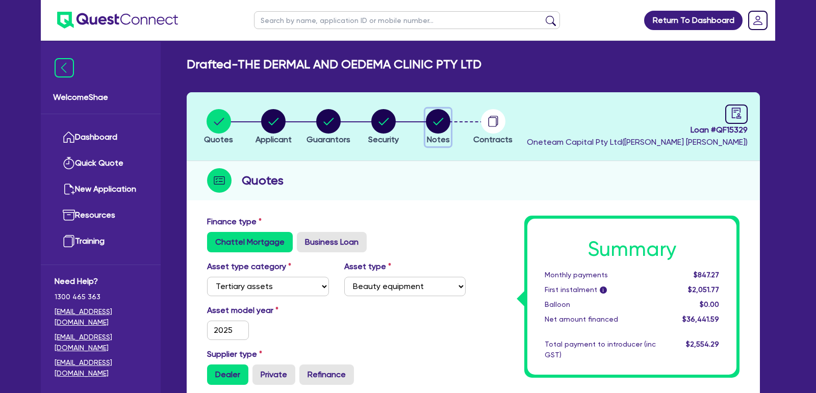
click at [444, 124] on circle "button" at bounding box center [438, 121] width 24 height 24
select select "Other"
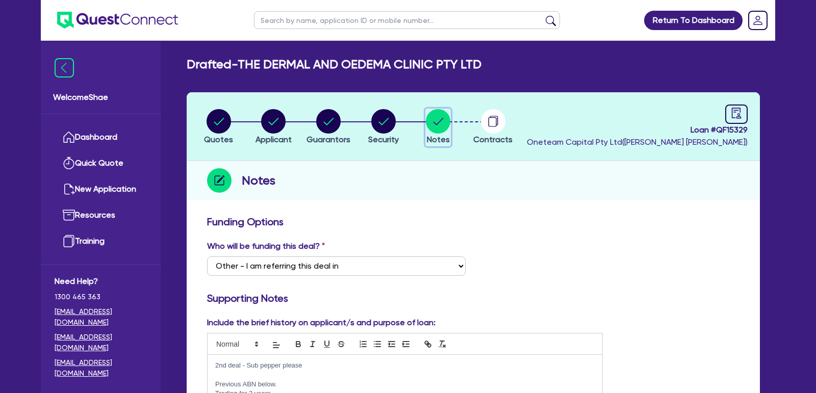
click at [443, 124] on circle "button" at bounding box center [438, 121] width 24 height 24
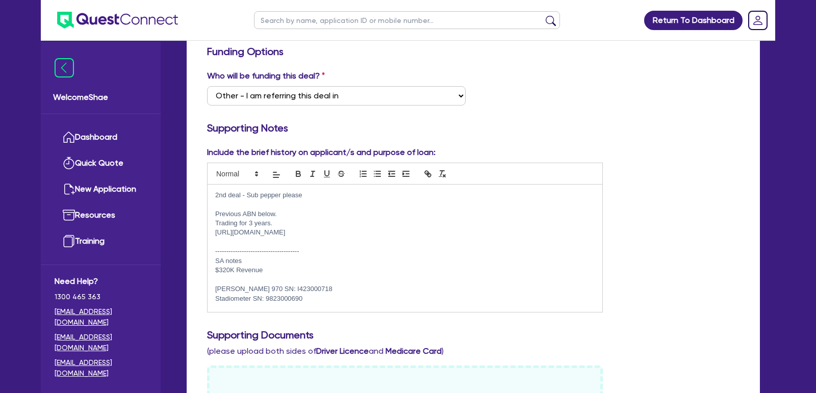
scroll to position [170, 0]
click at [335, 242] on p at bounding box center [404, 242] width 379 height 9
click at [280, 286] on p "Inbody 970 SN: I423000718" at bounding box center [404, 289] width 379 height 9
copy p "I423000718"
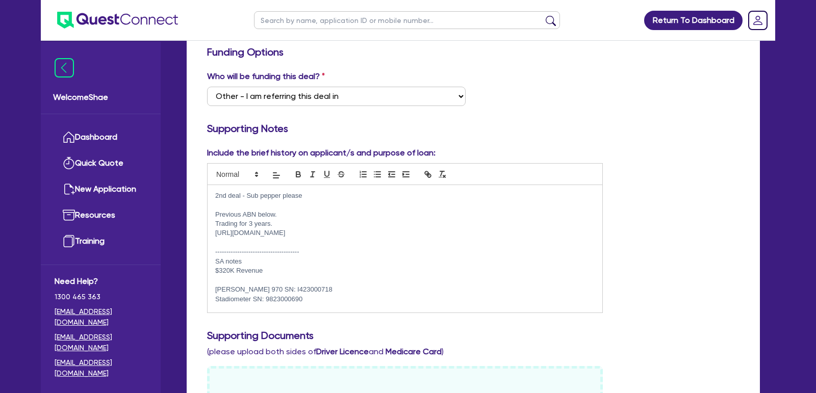
click at [288, 302] on p "Stadiometer SN: 9823000690" at bounding box center [404, 299] width 379 height 9
copy p "9823000690"
drag, startPoint x: 247, startPoint y: 290, endPoint x: 210, endPoint y: 290, distance: 37.2
click at [210, 290] on div "2nd deal - Sub pepper please Previous ABN below. Trading for 3 years. https://t…" at bounding box center [405, 248] width 395 height 127
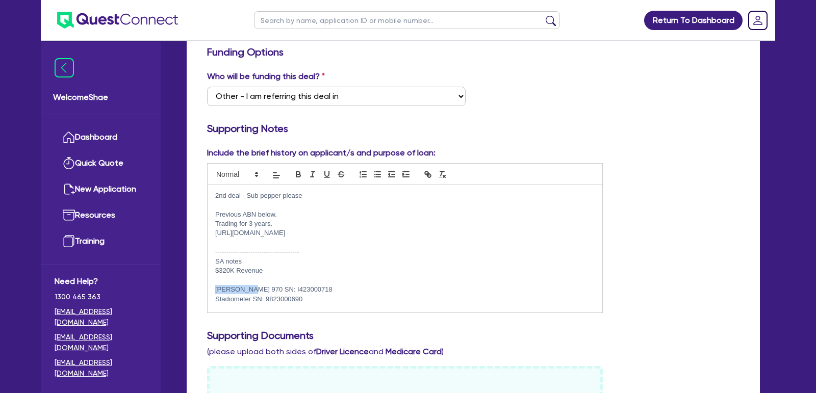
copy p "Inbody 970"
drag, startPoint x: 304, startPoint y: 299, endPoint x: 210, endPoint y: 286, distance: 95.3
click at [210, 286] on div "2nd deal - Sub pepper please Previous ABN below. Trading for 3 years. https://t…" at bounding box center [405, 248] width 395 height 127
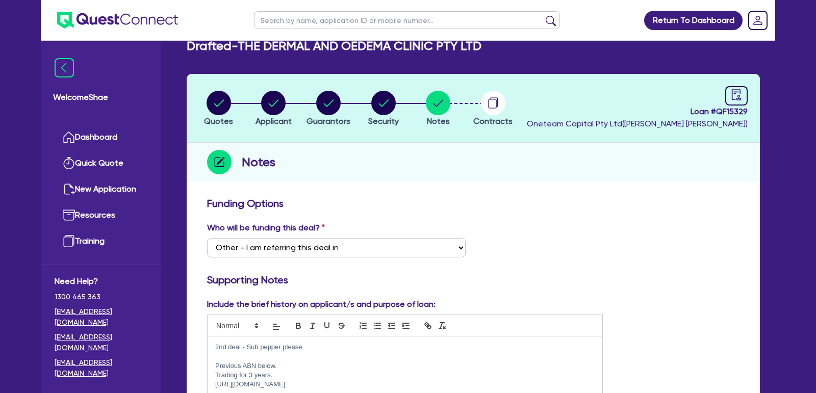
scroll to position [0, 0]
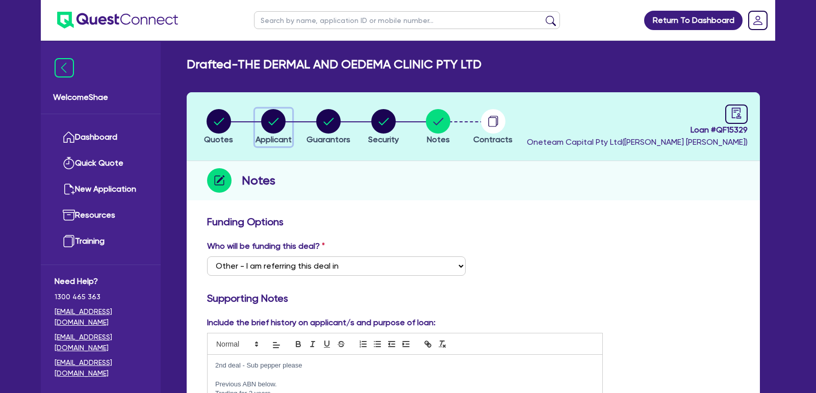
click at [273, 117] on circle "button" at bounding box center [273, 121] width 24 height 24
select select "COMPANY"
select select "HEALTH_BEAUTY"
select select "HAIR_BEAUTY_SALONS"
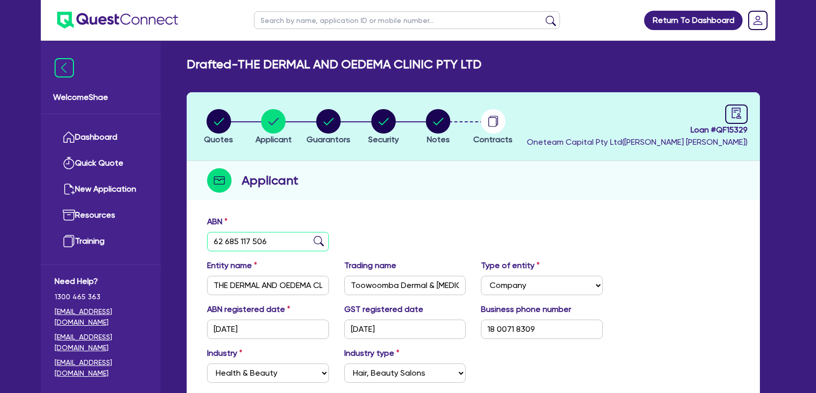
click at [237, 243] on input "62 685 117 506" at bounding box center [268, 241] width 122 height 19
click at [426, 125] on icon "button" at bounding box center [438, 121] width 24 height 24
select select "Other"
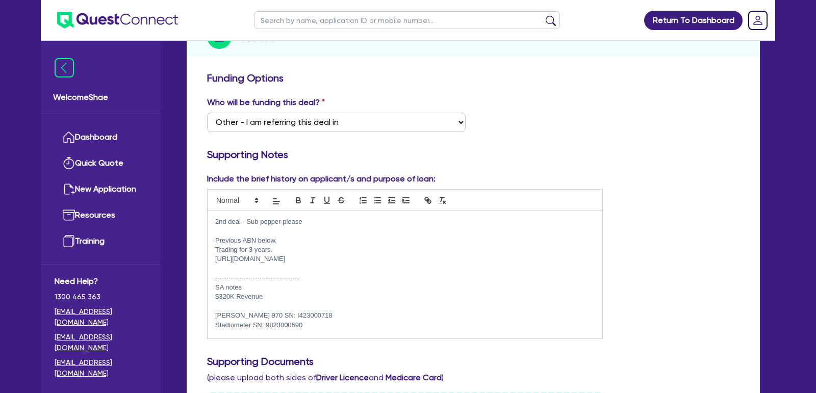
scroll to position [148, 0]
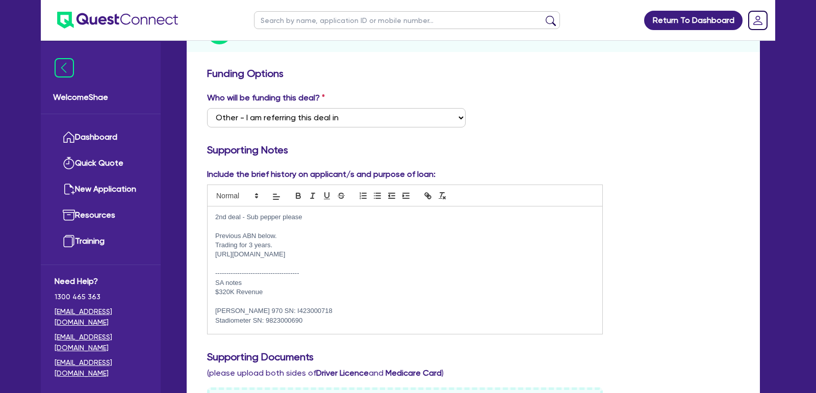
click at [324, 274] on p "--------------------------------------" at bounding box center [404, 273] width 379 height 9
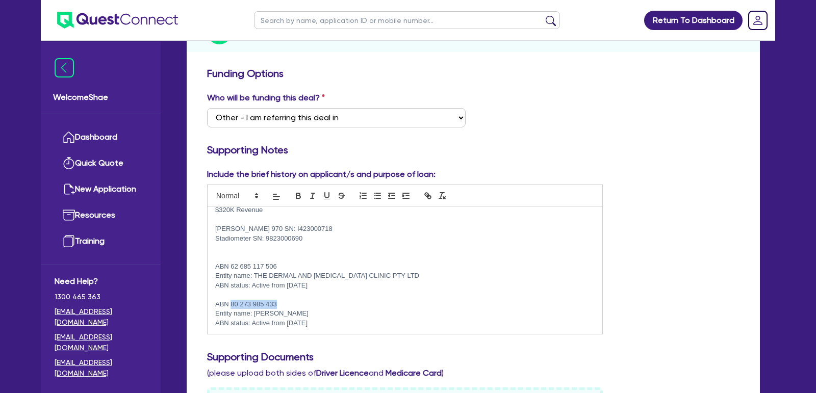
drag, startPoint x: 279, startPoint y: 303, endPoint x: 232, endPoint y: 304, distance: 46.9
click at [232, 304] on p "ABN 80 273 985 433" at bounding box center [404, 304] width 379 height 9
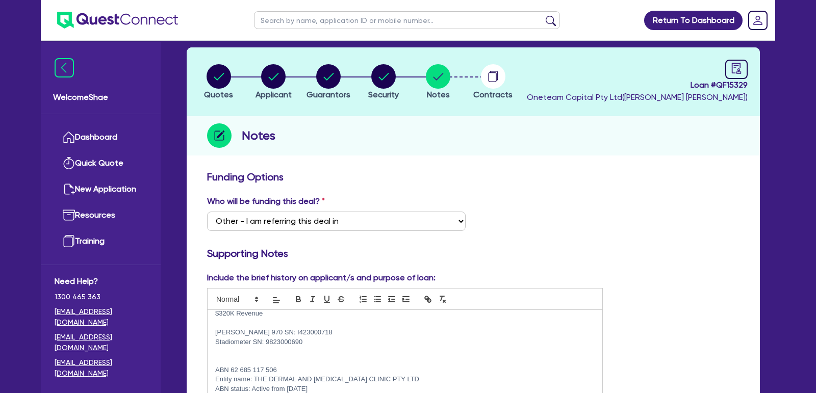
scroll to position [27, 0]
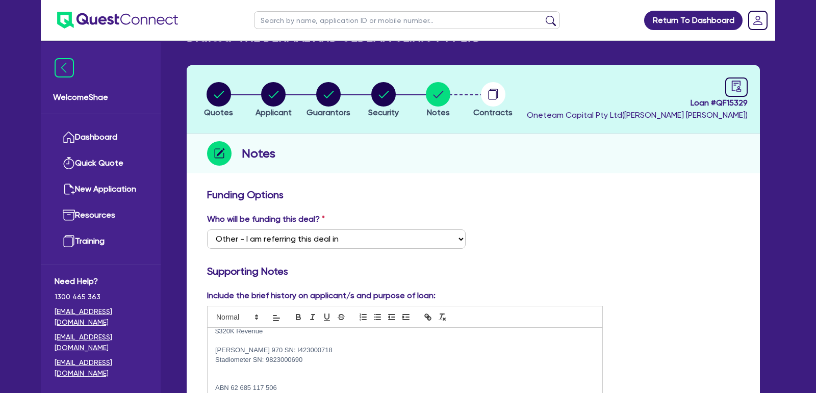
click at [279, 81] on header "Quotes Applicant Guarantors Security Notes Contracts Loan # QF15329 Oneteam Cap…" at bounding box center [473, 99] width 573 height 69
click at [276, 96] on circle "button" at bounding box center [273, 94] width 24 height 24
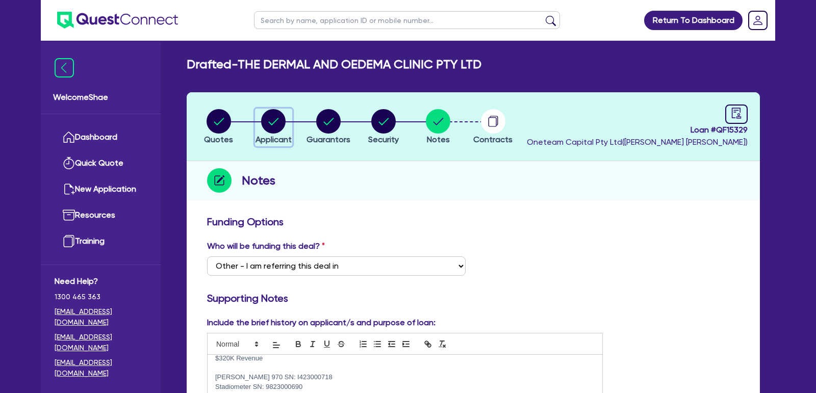
select select "COMPANY"
select select "HEALTH_BEAUTY"
select select "HAIR_BEAUTY_SALONS"
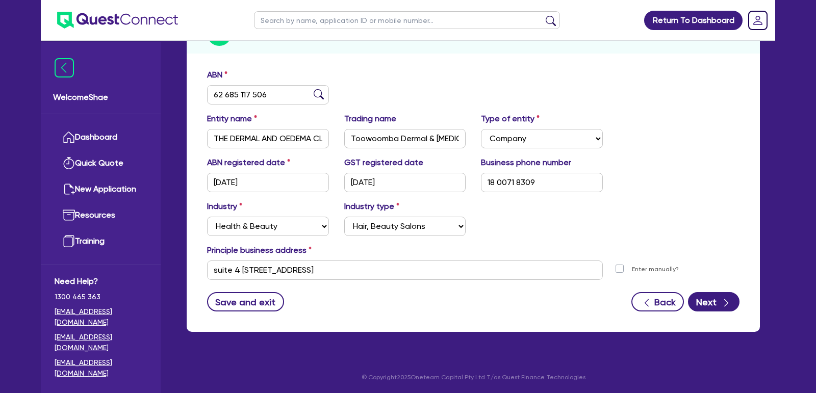
scroll to position [145, 0]
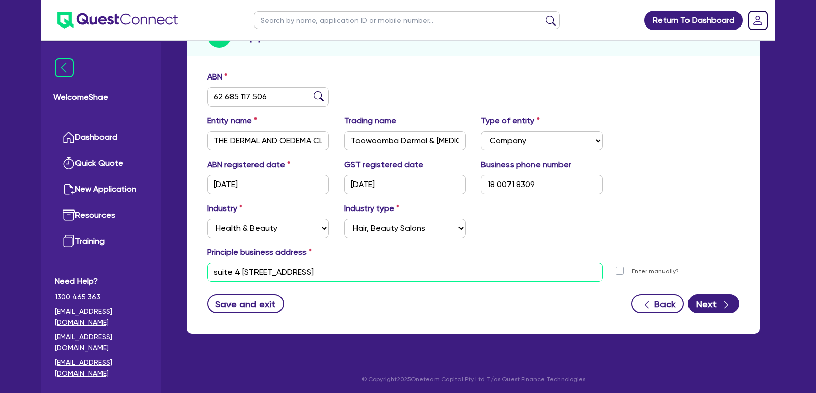
click at [338, 266] on input "suite 4 881 Ruthven St Kearneys Spring QLD 4350" at bounding box center [405, 272] width 396 height 19
click at [351, 268] on input "suite 4 881 Ruthven St Kearneys Spring QLD 4350" at bounding box center [405, 272] width 396 height 19
drag, startPoint x: 355, startPoint y: 270, endPoint x: 297, endPoint y: 269, distance: 57.6
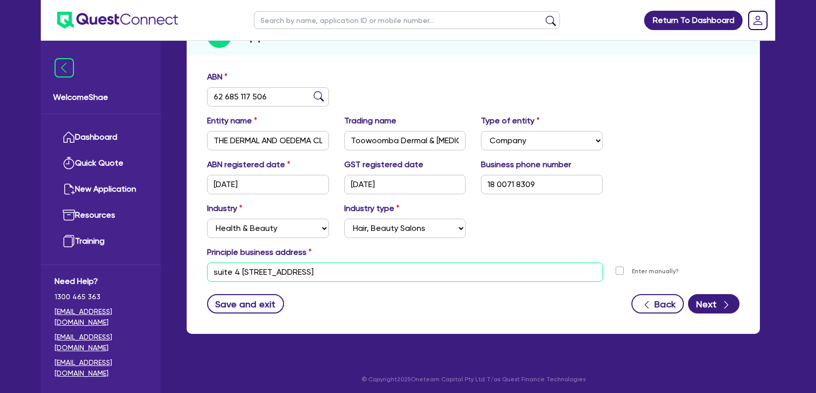
click at [297, 269] on input "suite 4 881 Ruthven St Kearneys Spring QLD 4350" at bounding box center [405, 272] width 396 height 19
click at [409, 271] on input "suite 4 881 Ruthven St Kearneys Spring QLD 4350" at bounding box center [405, 272] width 396 height 19
click at [392, 271] on input "suite 4 881 Ruthven St Kearneys Spring QLD 4350" at bounding box center [405, 272] width 396 height 19
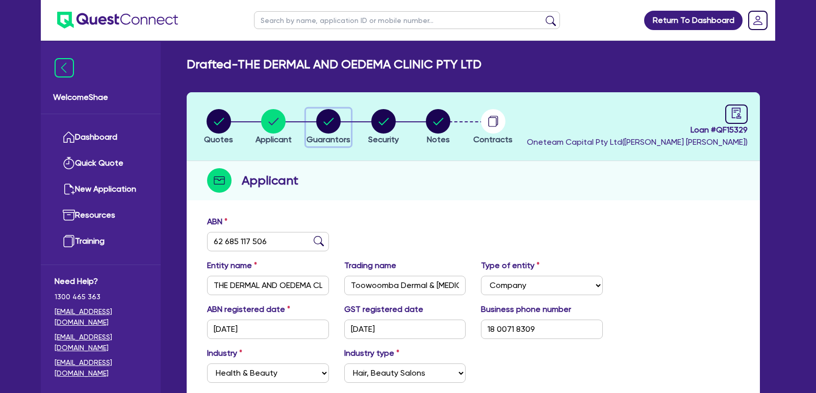
click at [333, 128] on circle "button" at bounding box center [328, 121] width 24 height 24
select select "MR"
select select "QLD"
select select "SINGLE"
select select "VEHICLE"
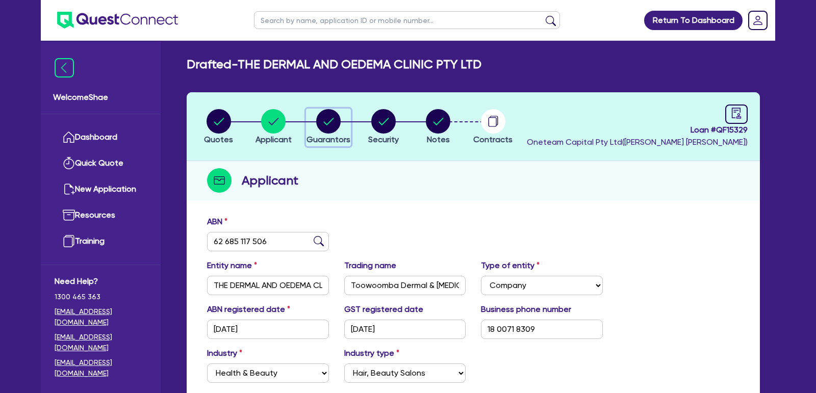
select select "CASH"
select select "EQUIPMENT"
select select "HOUSEHOLD_PERSONAL"
select select "OTHER"
select select "VEHICLE_LOAN"
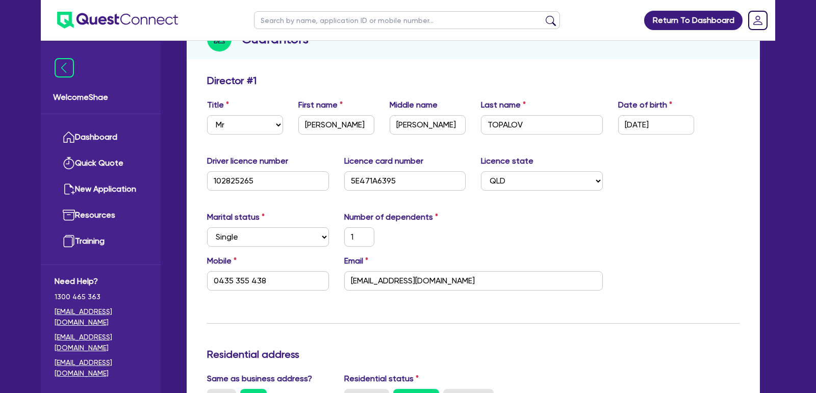
scroll to position [137, 0]
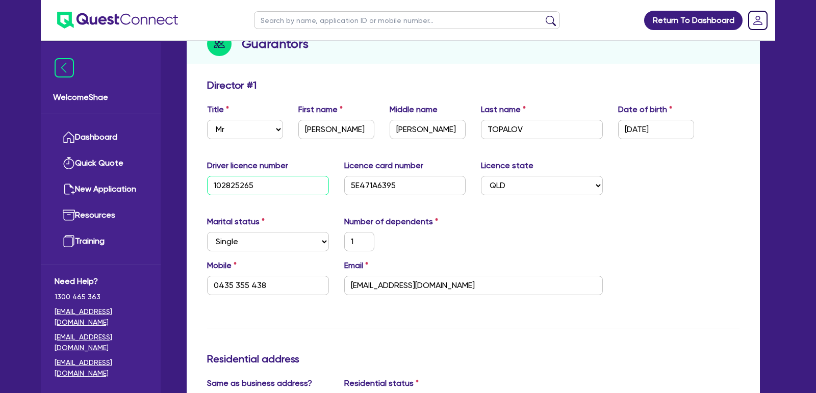
click at [231, 183] on input "102825265" at bounding box center [268, 185] width 122 height 19
click at [374, 180] on input "5E471A6395" at bounding box center [405, 185] width 122 height 19
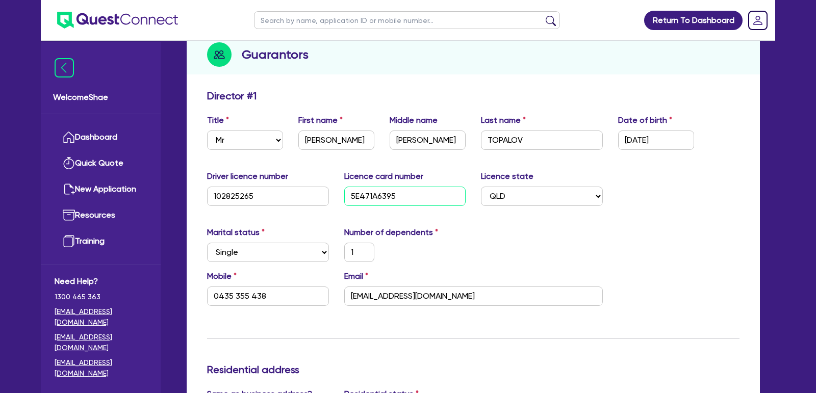
scroll to position [125, 0]
click at [232, 289] on input "0435 355 438" at bounding box center [268, 297] width 122 height 19
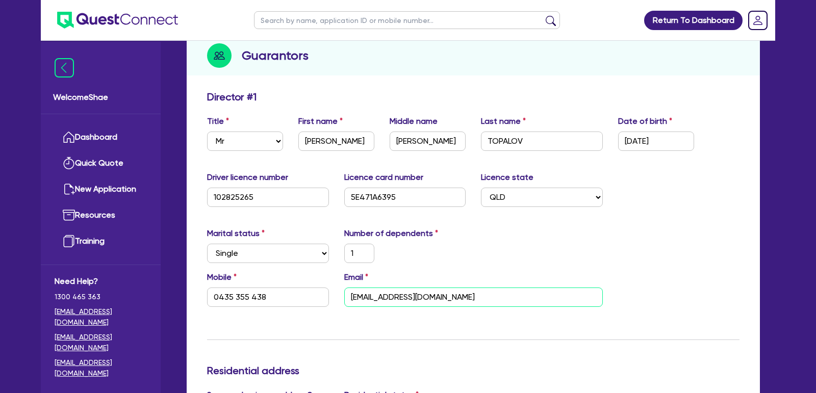
click at [394, 290] on input "admin@tdoc.com.au" at bounding box center [473, 297] width 259 height 19
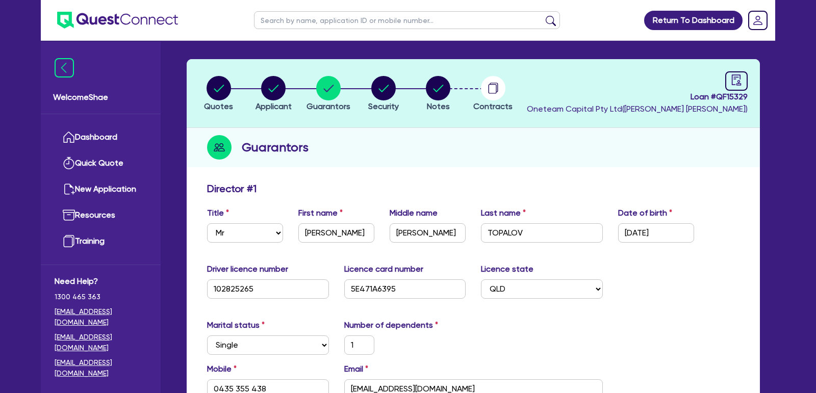
scroll to position [0, 0]
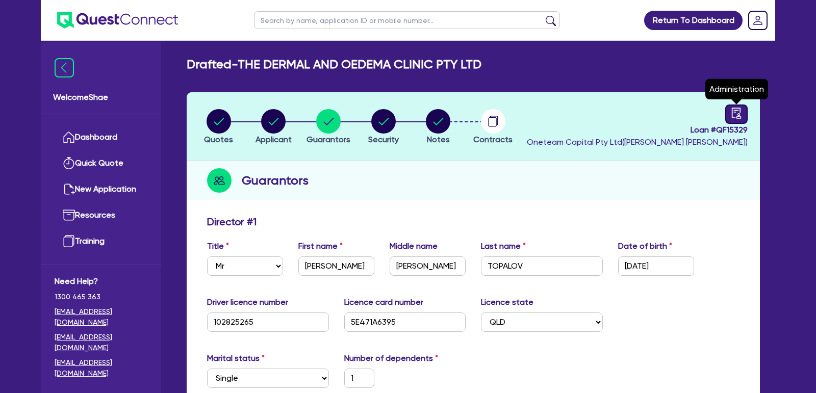
click at [736, 118] on icon "audit" at bounding box center [736, 113] width 11 height 11
select select "DRAFTED_AMENDED"
select select "Other"
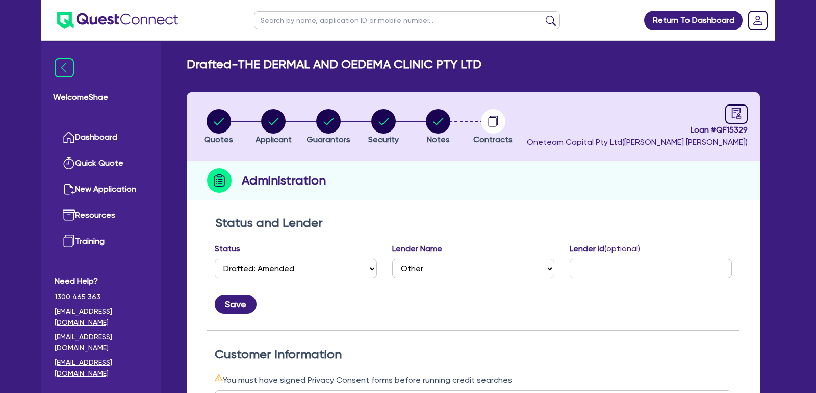
click at [461, 98] on header "Quotes Applicant Guarantors Security Notes Contracts Loan # QF15329 Oneteam Cap…" at bounding box center [473, 126] width 573 height 69
click at [439, 124] on circle "button" at bounding box center [438, 121] width 24 height 24
select select "Other"
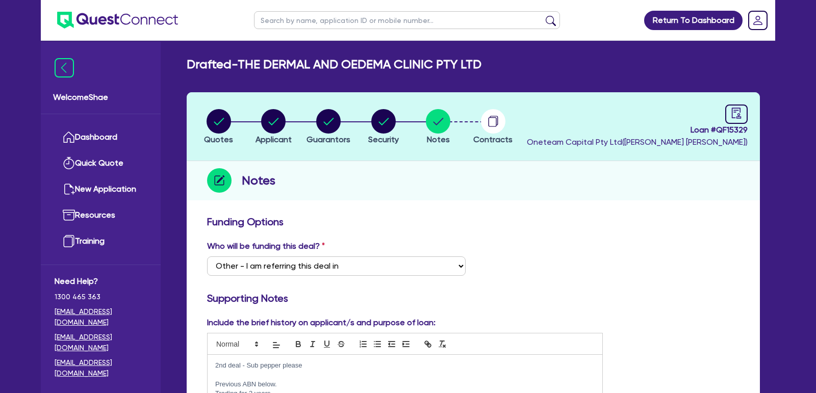
click at [746, 128] on span "Loan # QF15329" at bounding box center [637, 130] width 221 height 12
click at [745, 125] on span "Loan # QF15329" at bounding box center [637, 130] width 221 height 12
click at [739, 118] on icon "audit" at bounding box center [736, 113] width 9 height 11
select select "DRAFTED_AMENDED"
select select "Other"
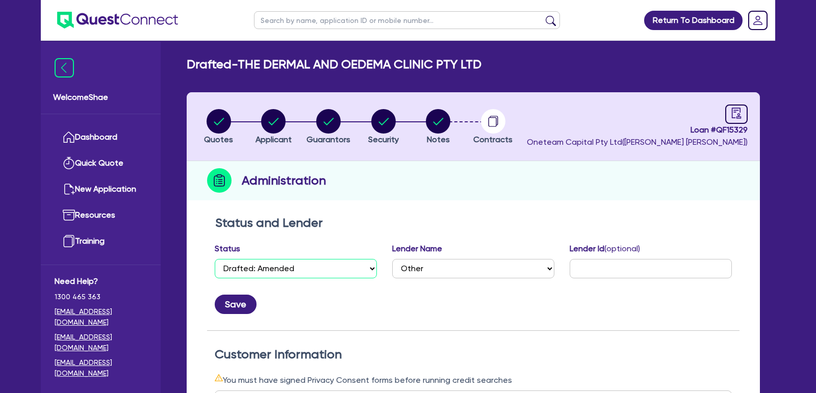
click at [326, 266] on select "Select Quoted Drafted: New Drafted: Amended Submitted: New Submitted: Amended I…" at bounding box center [296, 268] width 162 height 19
select select "SUBMITTED_NEW"
click at [215, 259] on select "Select Quoted Drafted: New Drafted: Amended Submitted: New Submitted: Amended I…" at bounding box center [296, 268] width 162 height 19
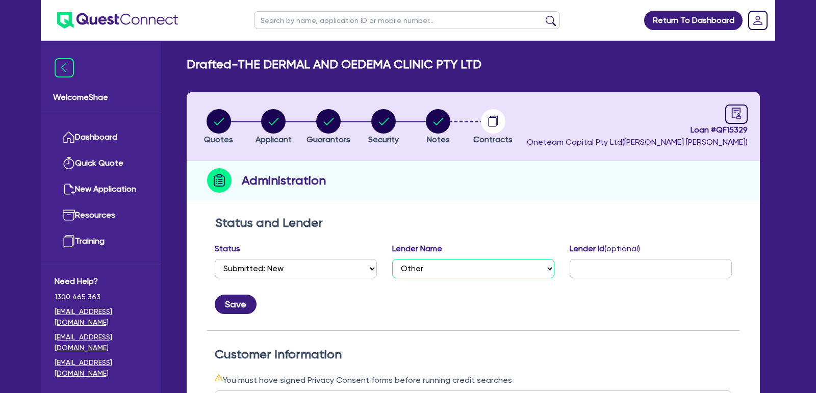
click at [421, 266] on select "Select AAMF AFS Alex Bank Angle Finance Azora Banjo BigStone BOQ Finance Brande…" at bounding box center [473, 268] width 162 height 19
select select "Pepper"
click at [392, 259] on select "Select AAMF AFS Alex Bank Angle Finance Azora Banjo BigStone BOQ Finance Brande…" at bounding box center [473, 268] width 162 height 19
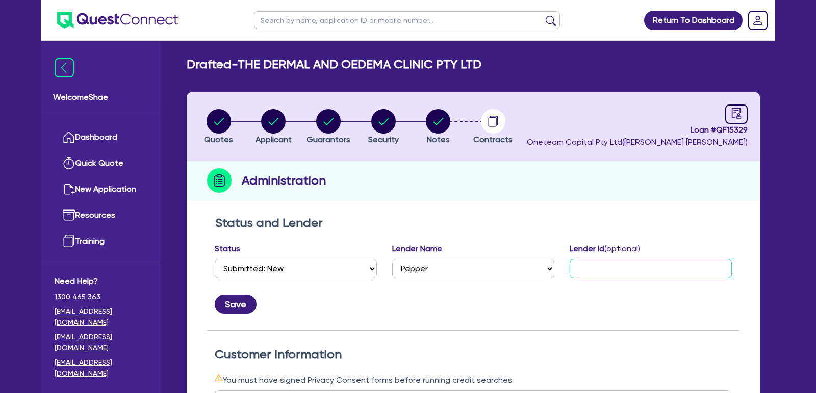
click at [595, 260] on input "text" at bounding box center [651, 268] width 162 height 19
paste input "A-1458317"
type input "A-1458317"
click at [239, 301] on button "Save" at bounding box center [236, 304] width 42 height 19
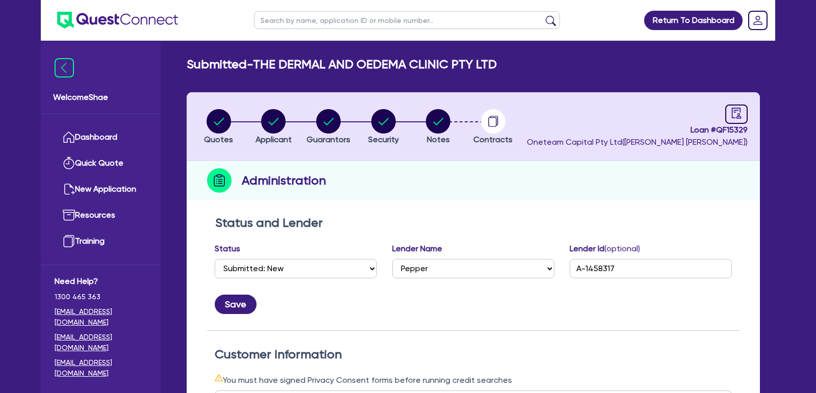
click at [276, 22] on input "text" at bounding box center [407, 20] width 306 height 18
paste input "QF15288"
type input "QF15288"
click button "submit" at bounding box center [551, 22] width 16 height 14
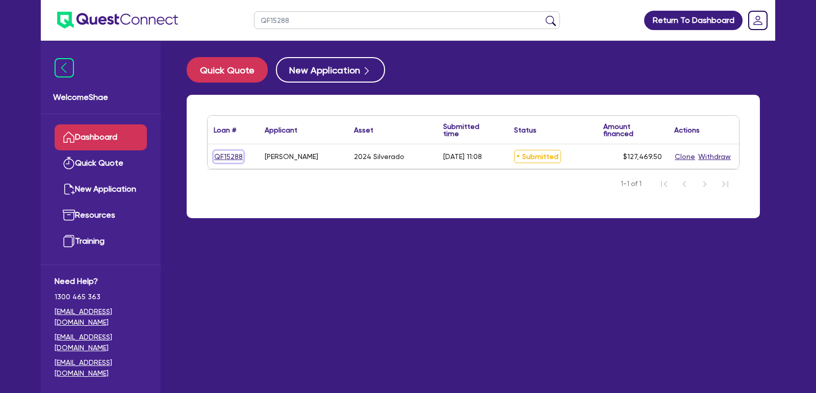
click at [225, 152] on link "QF15288" at bounding box center [229, 157] width 30 height 12
select select "CARS_AND_LIGHT_TRUCKS"
select select "PASSENGER_VEHICLES"
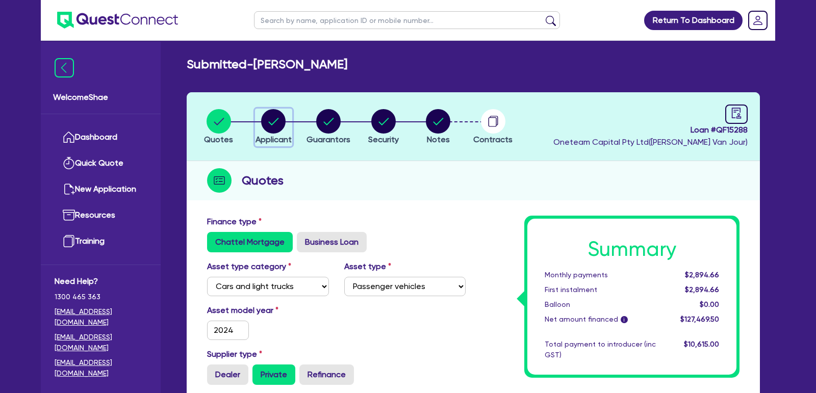
click at [266, 117] on circle "button" at bounding box center [273, 121] width 24 height 24
select select "SOLE_TRADER"
select select "BUILDING_CONSTRUCTION"
select select "BUSINESSES_CONSTRUCTION_SERVICES"
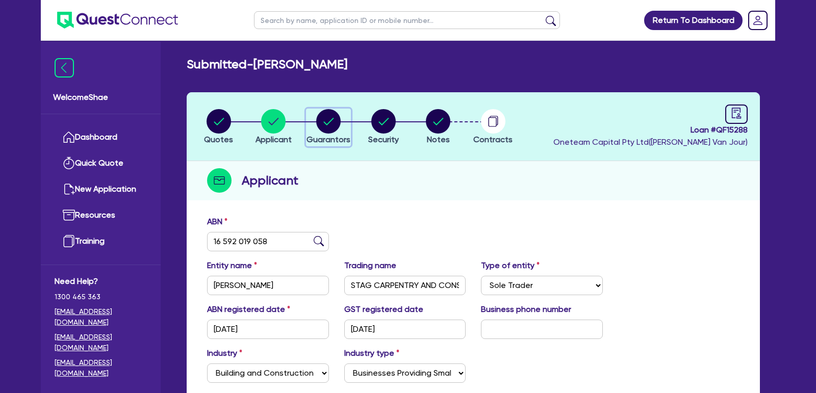
click at [332, 123] on circle "button" at bounding box center [328, 121] width 24 height 24
select select "MR"
select select "SA"
select select "MARRIED"
select select "PROPERTY"
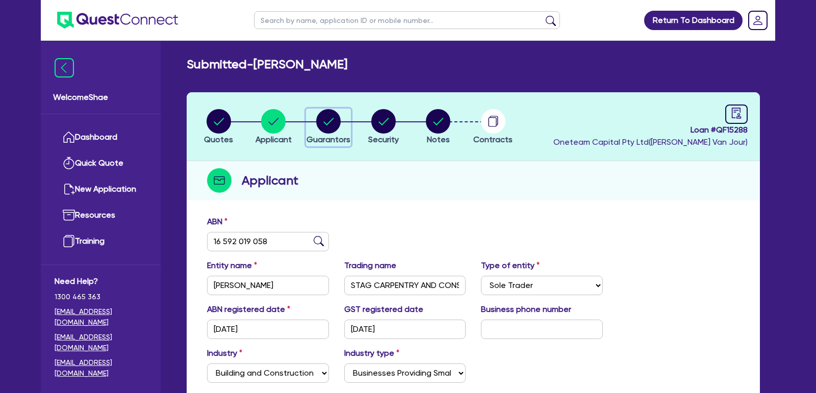
select select "CASH"
select select "MORTGAGE"
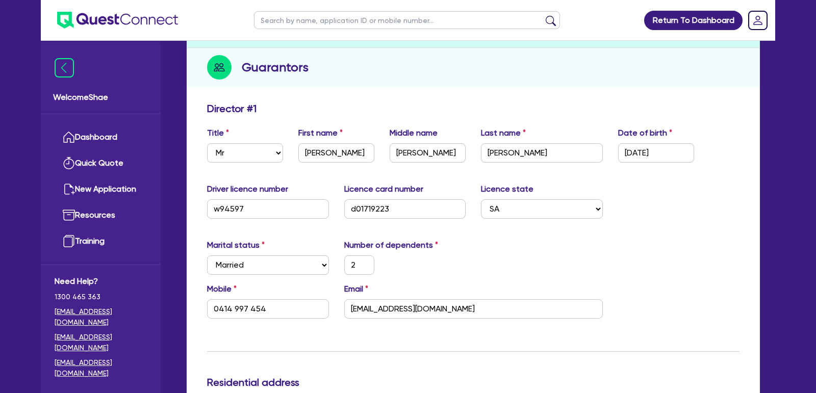
scroll to position [124, 0]
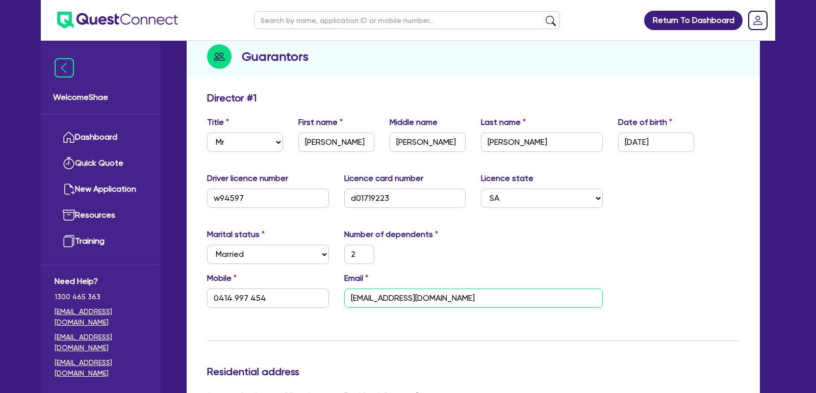
click at [382, 303] on input "Barryjenkins@hotmail.com" at bounding box center [473, 298] width 259 height 19
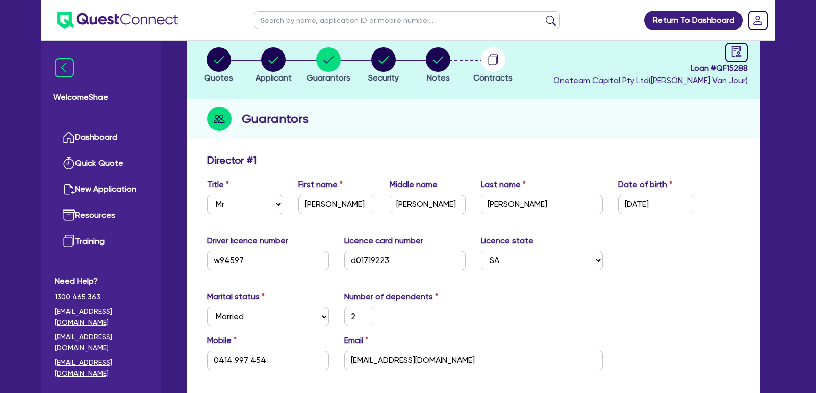
scroll to position [0, 0]
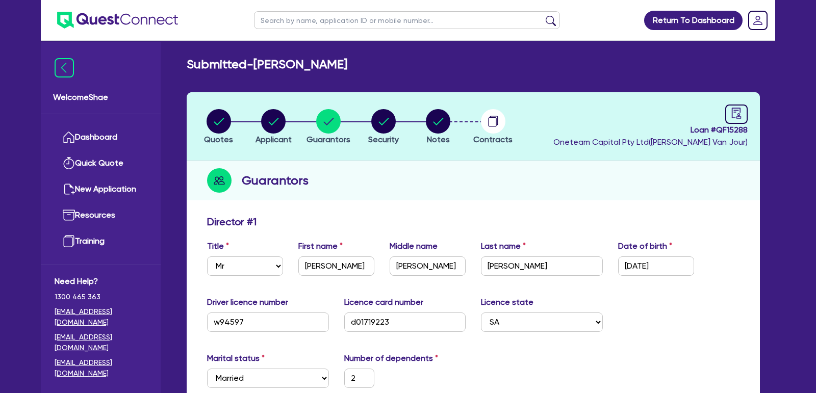
click at [733, 125] on span "Loan # QF15288" at bounding box center [650, 130] width 194 height 12
click at [380, 121] on circle "button" at bounding box center [383, 121] width 24 height 24
select select "CARS_AND_LIGHT_TRUCKS"
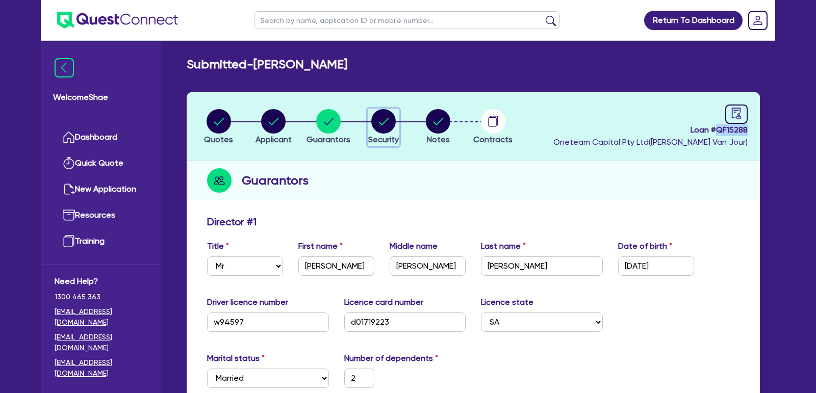
select select "PASSENGER_VEHICLES"
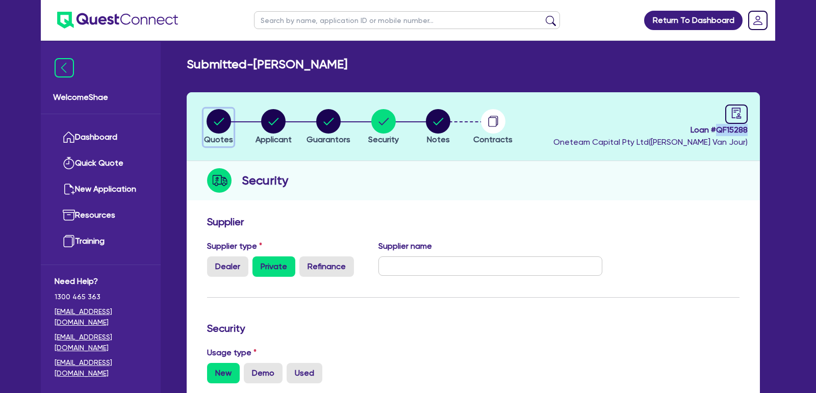
click at [218, 112] on circle "button" at bounding box center [219, 121] width 24 height 24
select select "CARS_AND_LIGHT_TRUCKS"
select select "PASSENGER_VEHICLES"
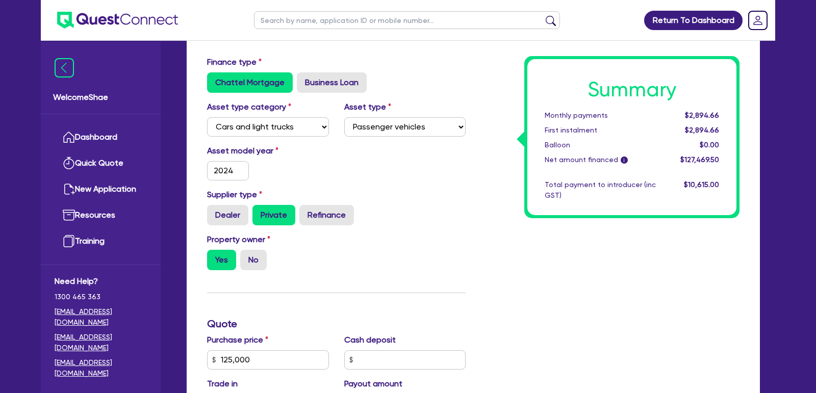
scroll to position [162, 0]
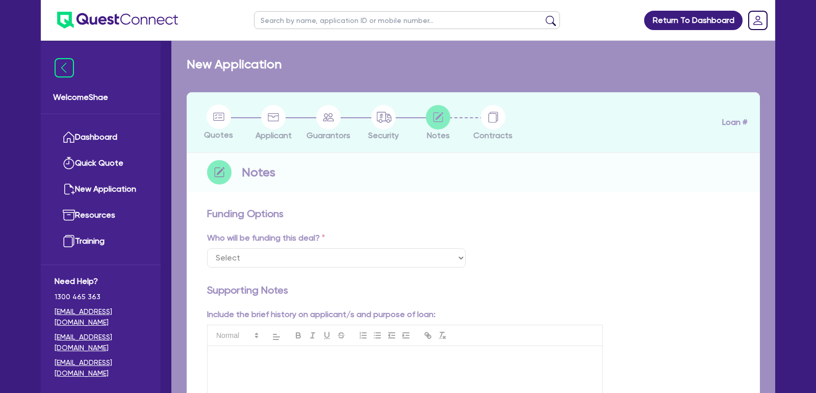
select select "Other"
checkbox input "true"
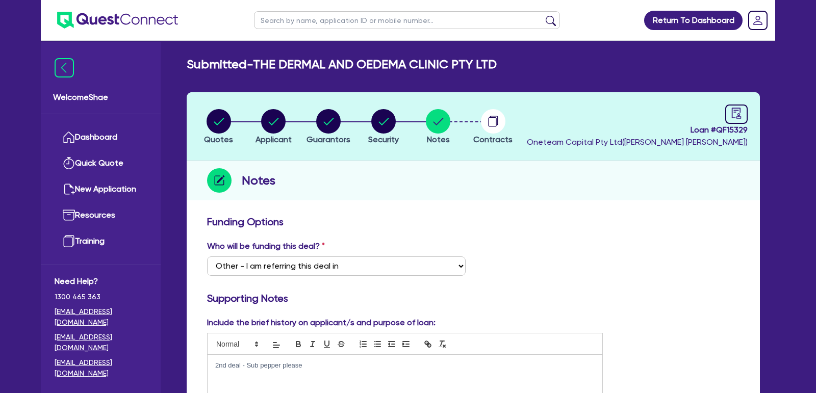
click at [301, 22] on input "text" at bounding box center [407, 20] width 306 height 18
paste input "QF14906"
type input "QF14906"
click button "submit" at bounding box center [551, 22] width 16 height 14
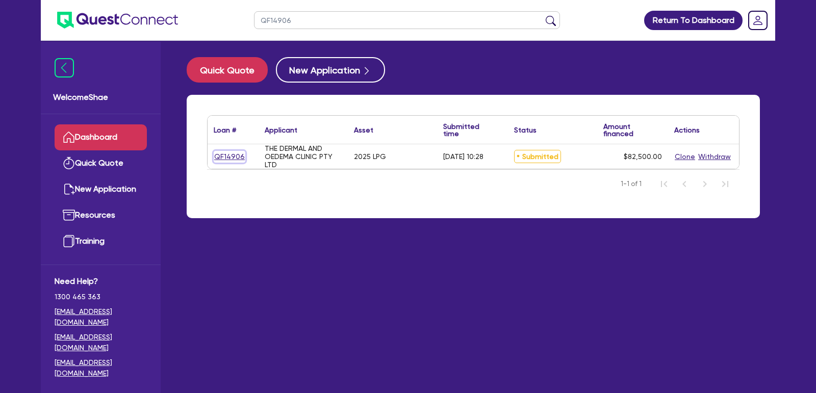
click at [230, 152] on link "QF14906" at bounding box center [230, 157] width 32 height 12
select select "TERTIARY_ASSETS"
select select "BEAUTY_EQUIPMENT"
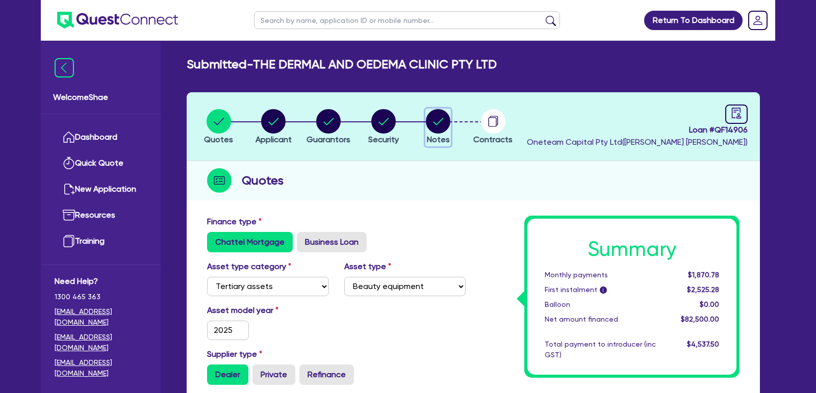
click at [437, 124] on circle "button" at bounding box center [438, 121] width 24 height 24
select select "Other"
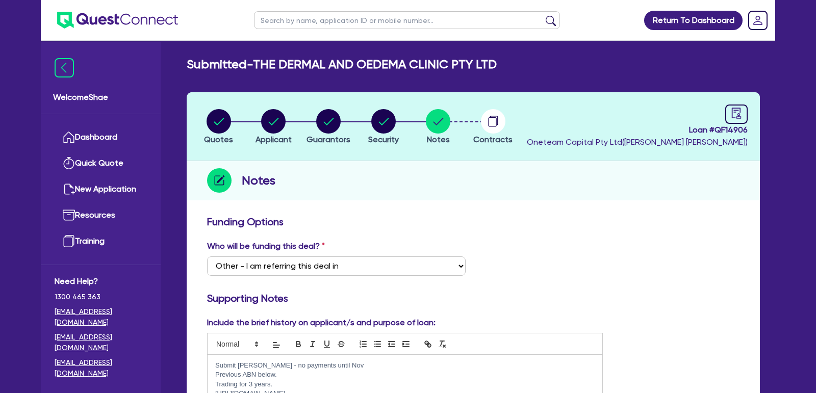
click at [297, 364] on p "Submit grenke - no payments until Nov" at bounding box center [404, 365] width 379 height 9
copy div "Submit grenke - no payments until Nov Previous ABN below. Trading for 3 years. …"
